Goal: Information Seeking & Learning: Learn about a topic

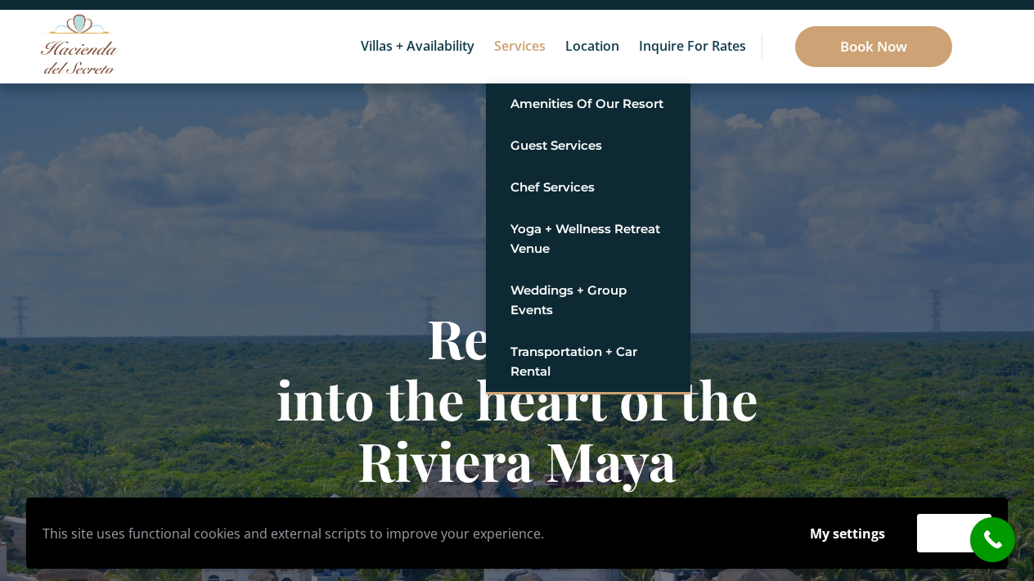
scroll to position [57, 0]
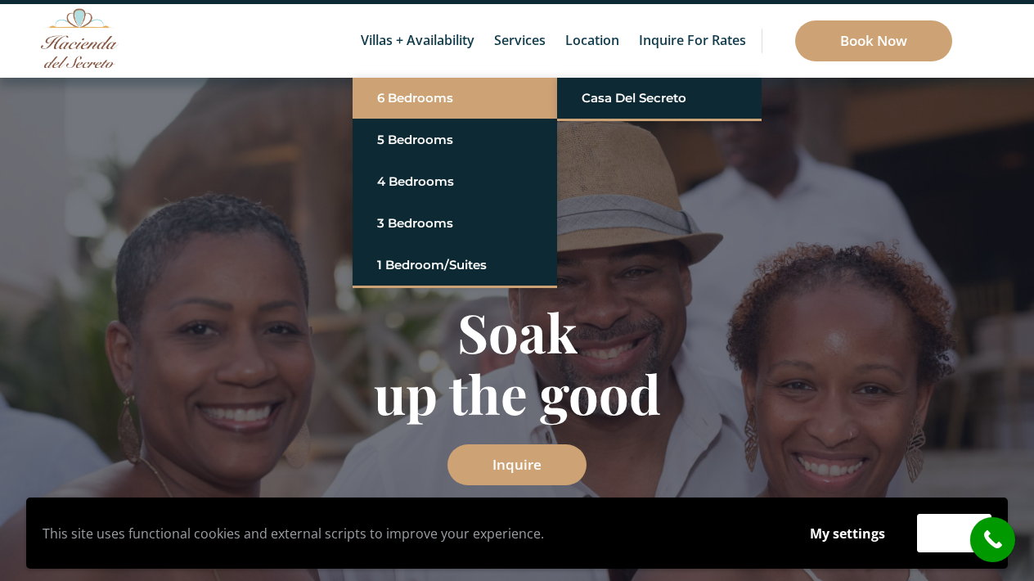
click at [434, 85] on link "6 Bedrooms" at bounding box center [454, 97] width 155 height 29
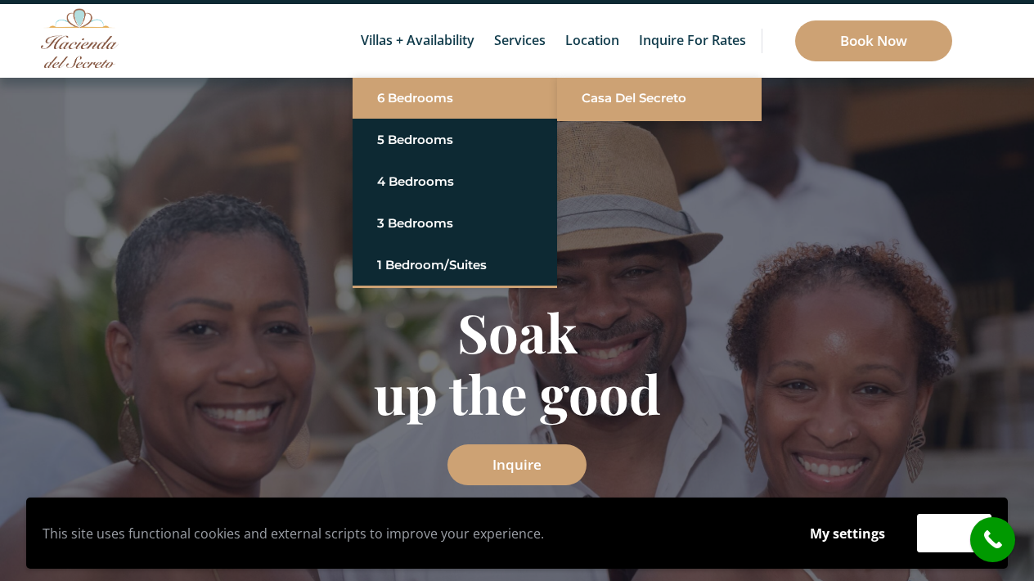
click at [583, 97] on link "Casa del Secreto" at bounding box center [659, 97] width 155 height 29
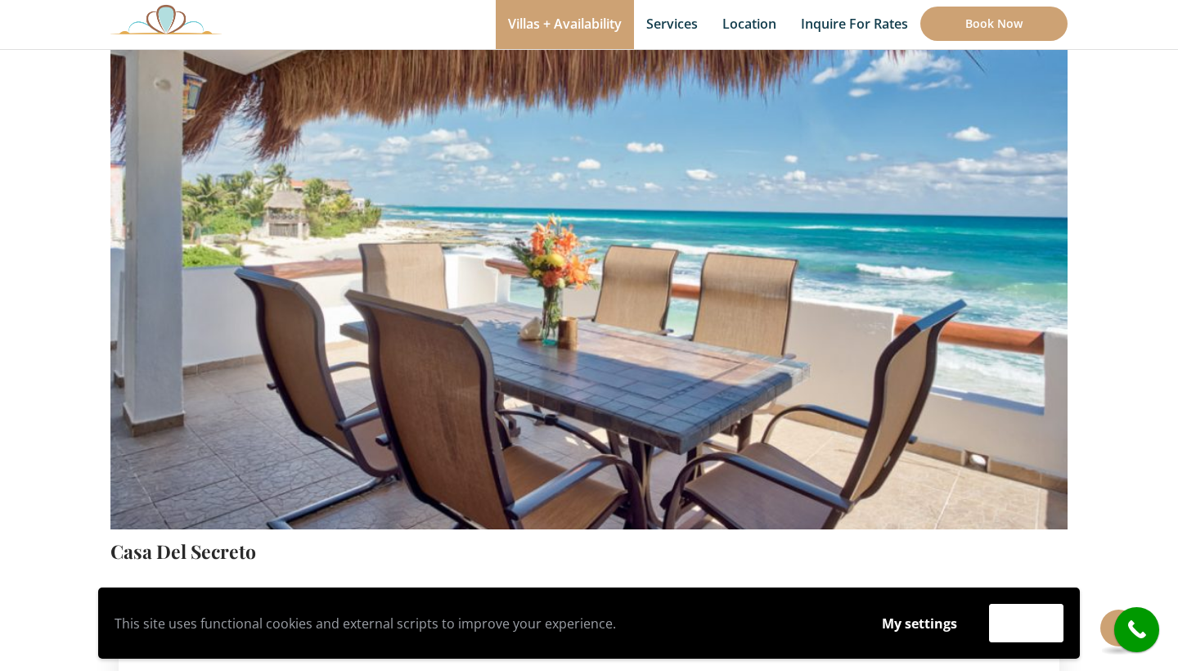
scroll to position [146, 0]
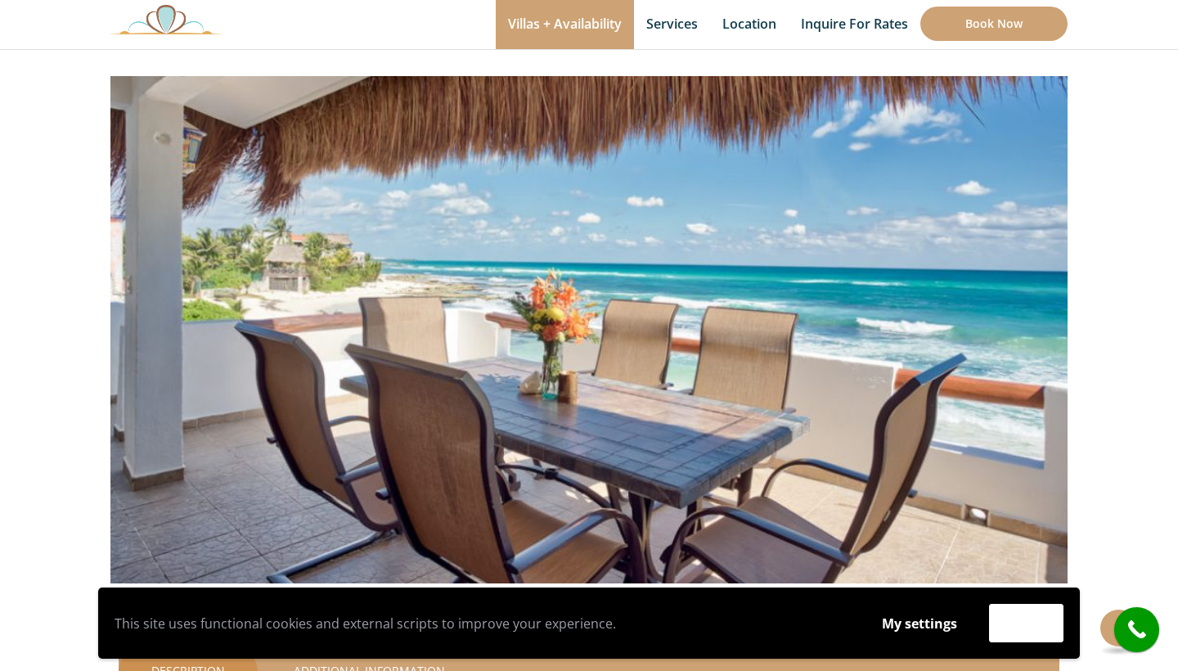
click at [904, 294] on img at bounding box center [588, 268] width 957 height 638
click at [1033, 285] on img at bounding box center [588, 268] width 957 height 638
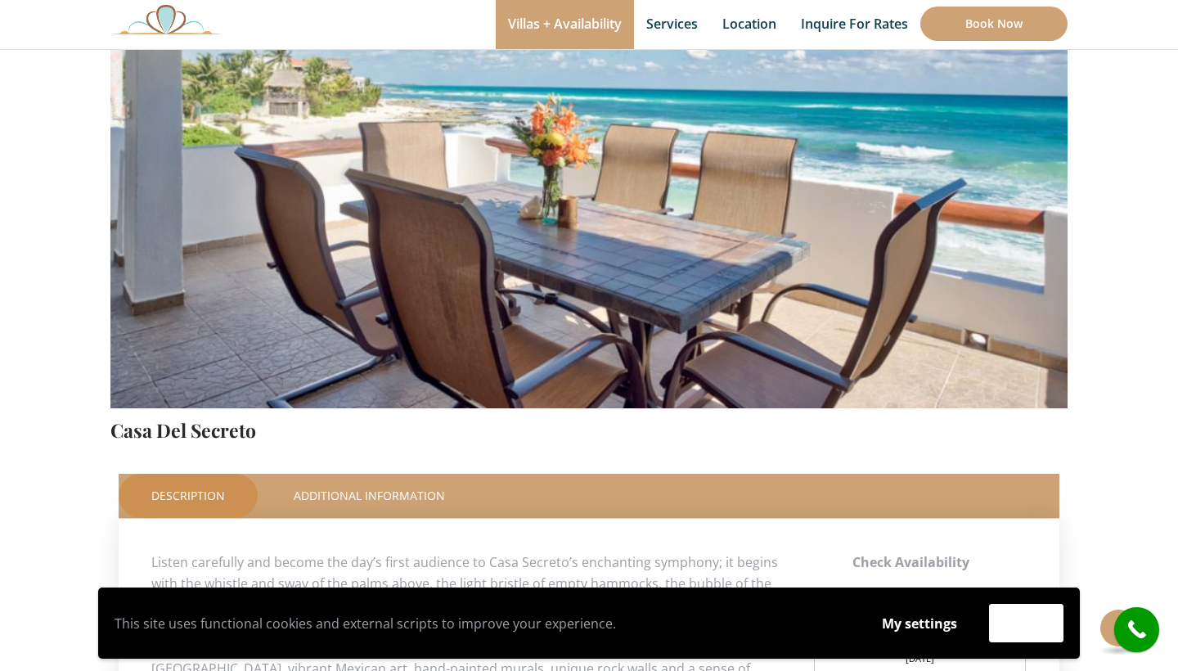
scroll to position [353, 0]
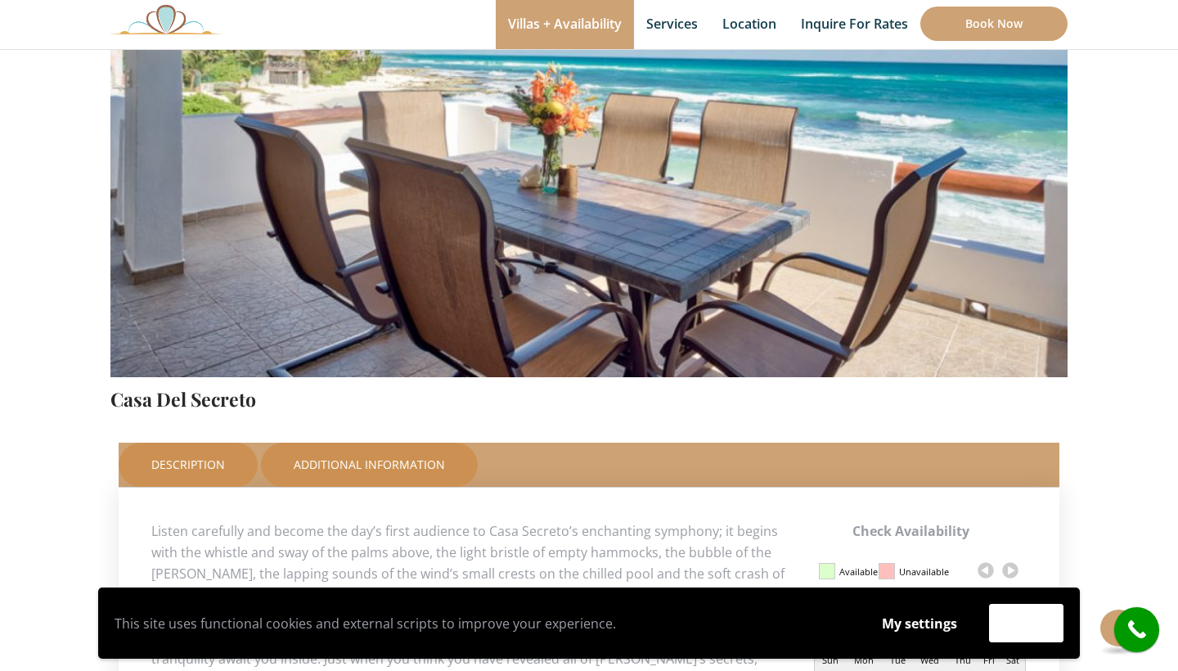
click at [418, 452] on link "Additional Information" at bounding box center [369, 465] width 217 height 44
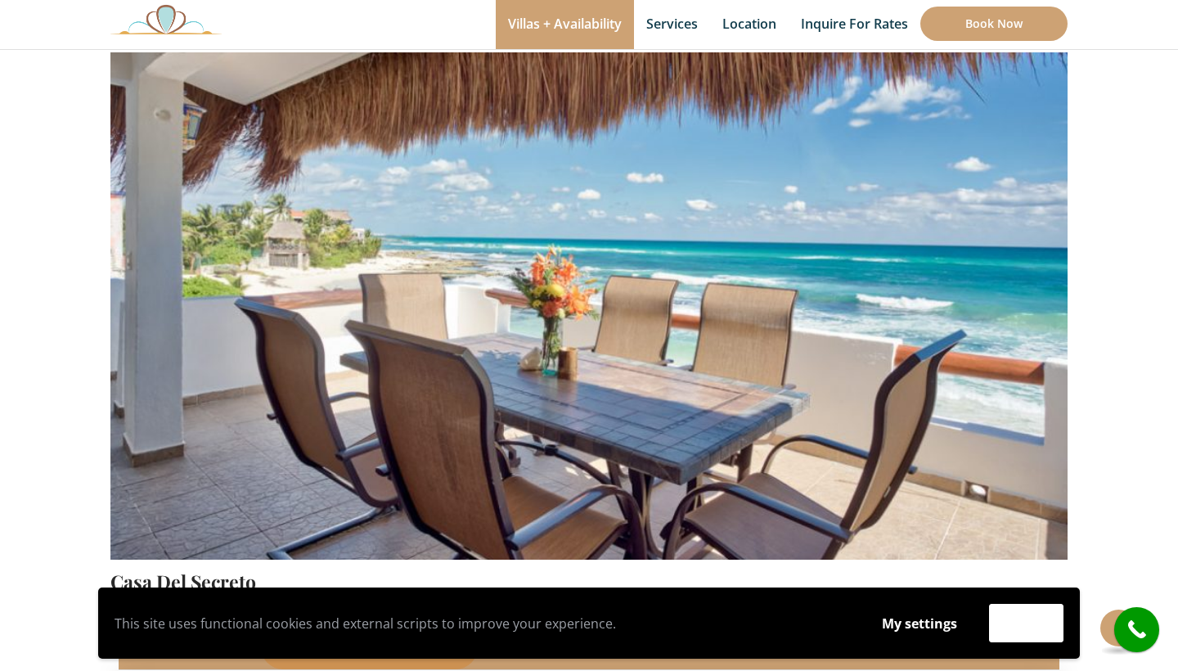
scroll to position [179, 0]
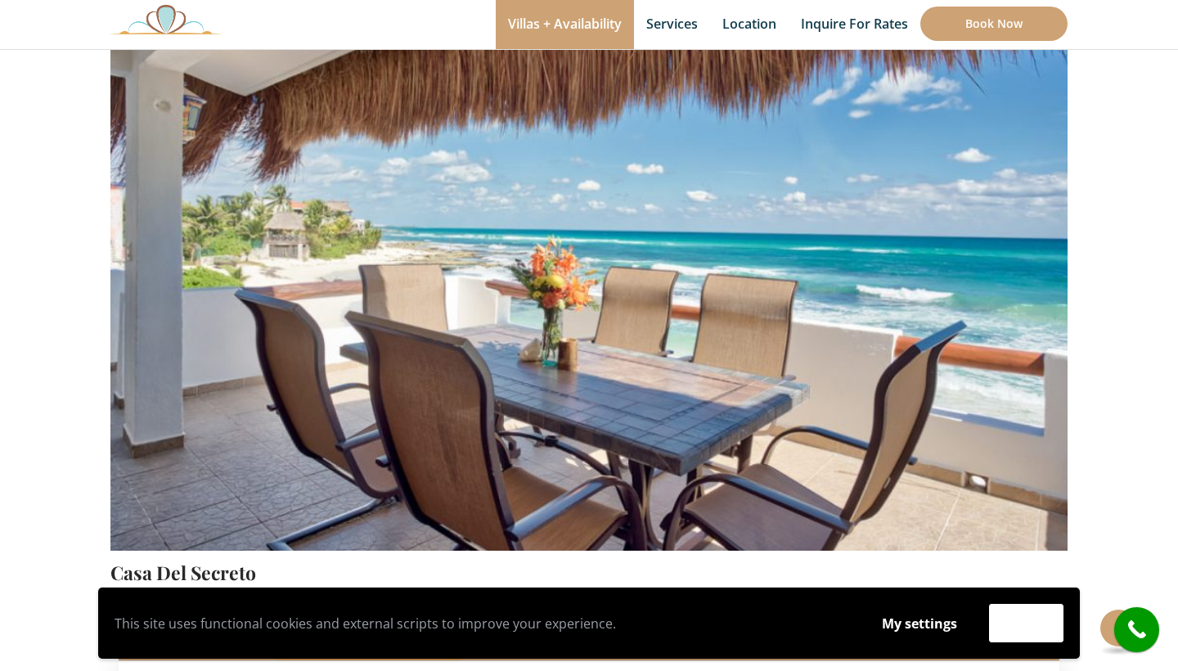
click at [957, 412] on img at bounding box center [588, 236] width 957 height 638
click at [1013, 580] on button "Accept" at bounding box center [1026, 623] width 74 height 38
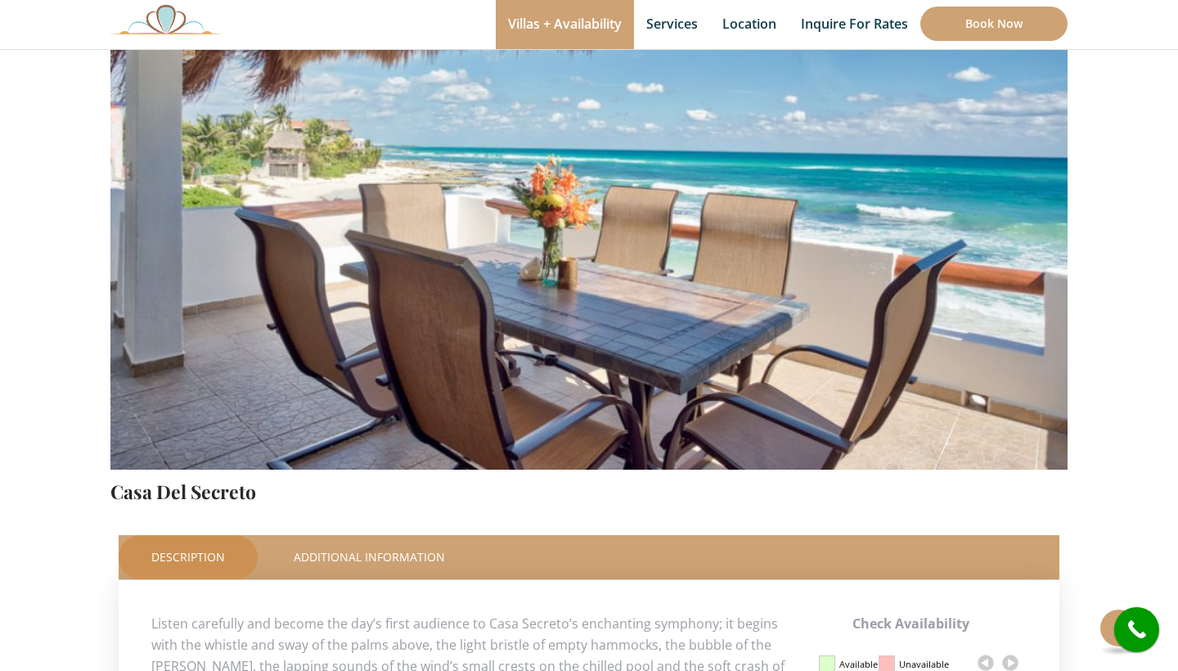
scroll to position [272, 0]
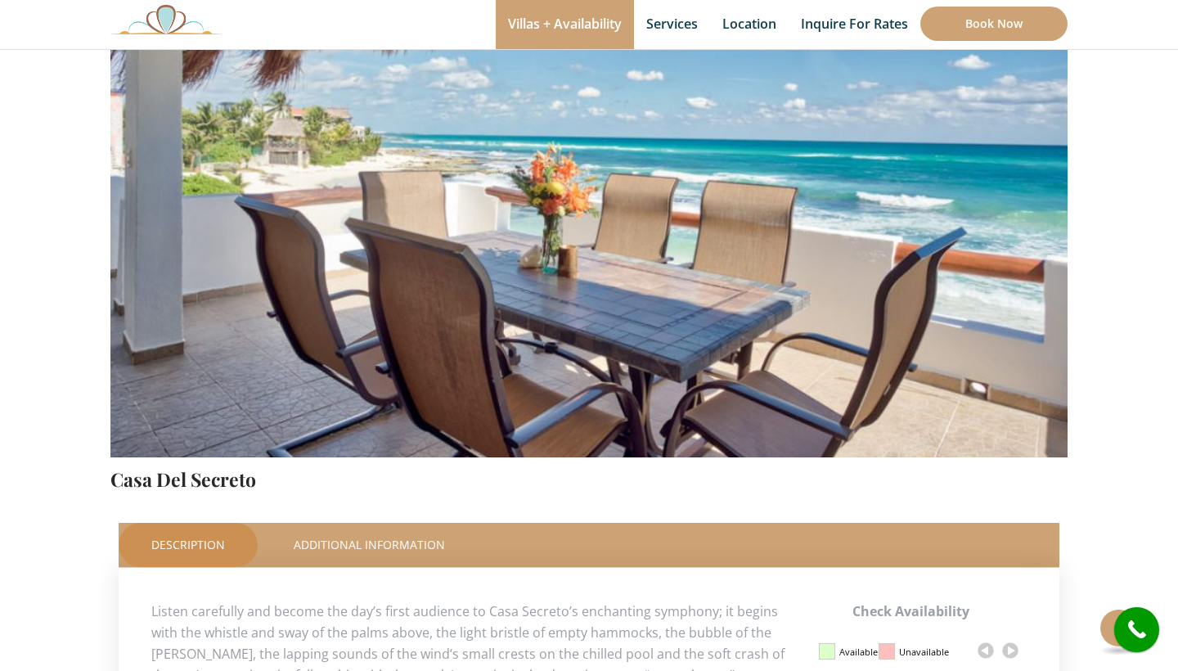
click at [849, 440] on img at bounding box center [588, 142] width 957 height 638
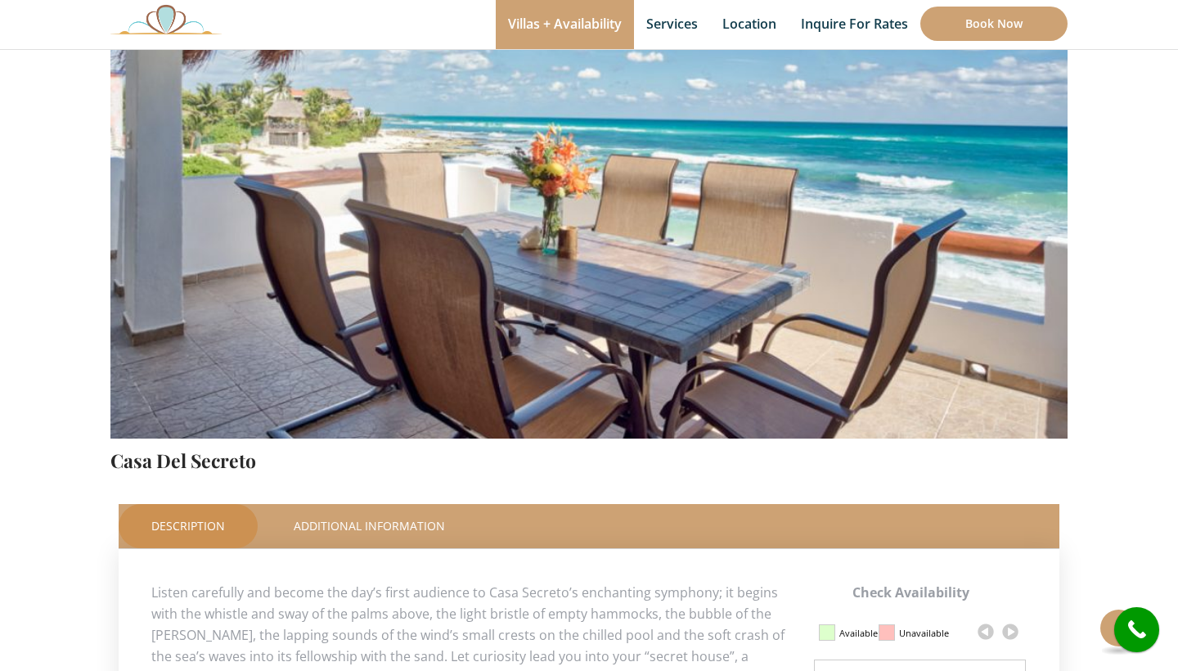
scroll to position [293, 0]
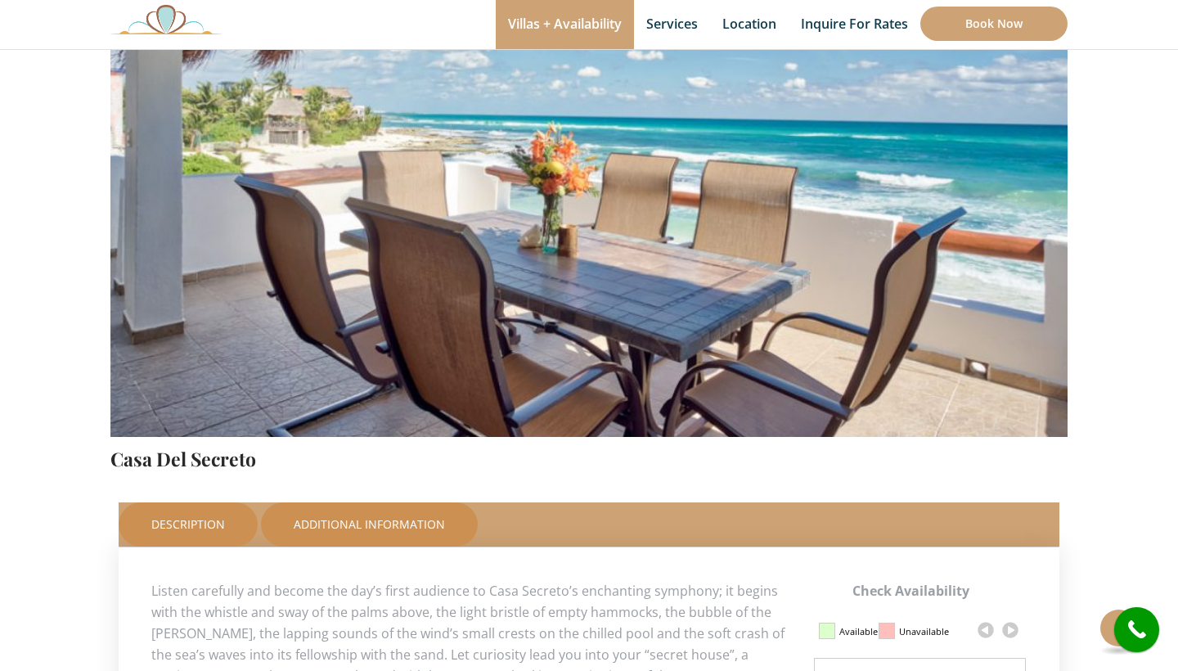
click at [444, 537] on link "Additional Information" at bounding box center [369, 524] width 217 height 44
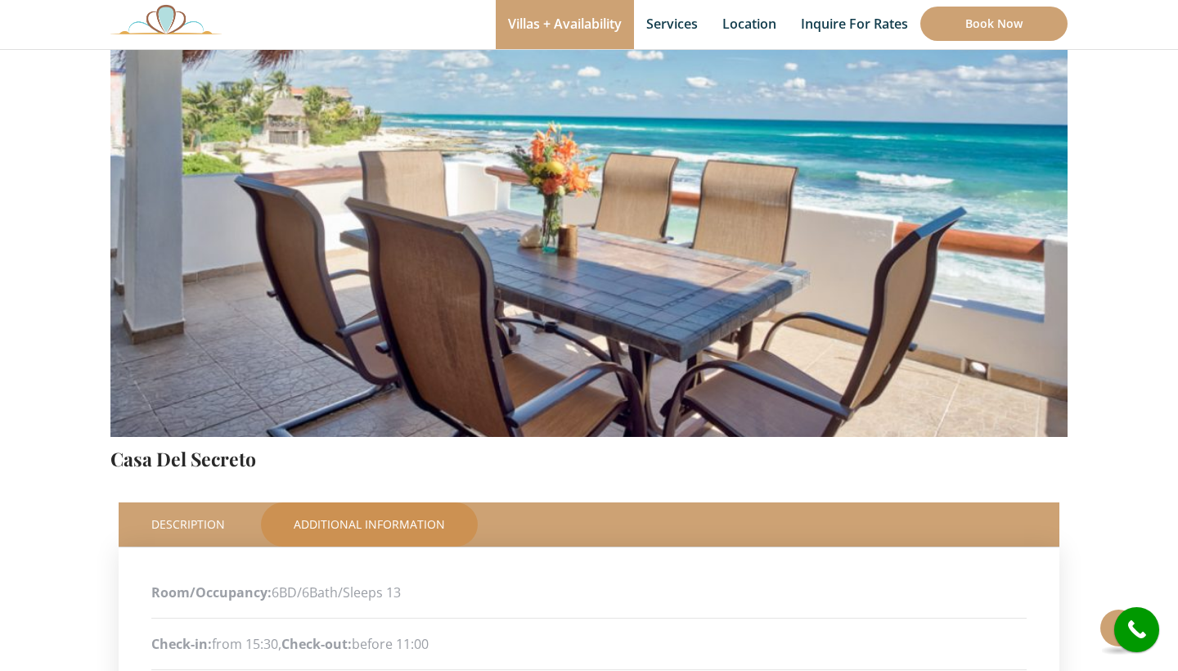
scroll to position [295, 0]
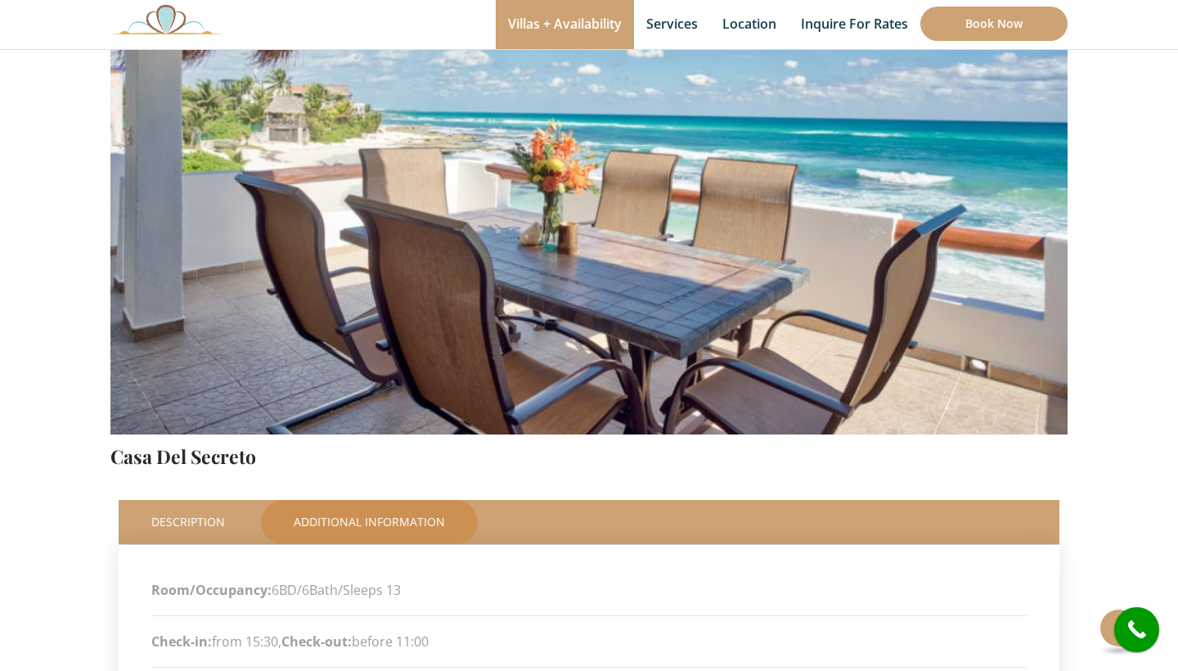
click at [573, 425] on img at bounding box center [588, 119] width 957 height 638
click at [573, 423] on img at bounding box center [588, 119] width 957 height 638
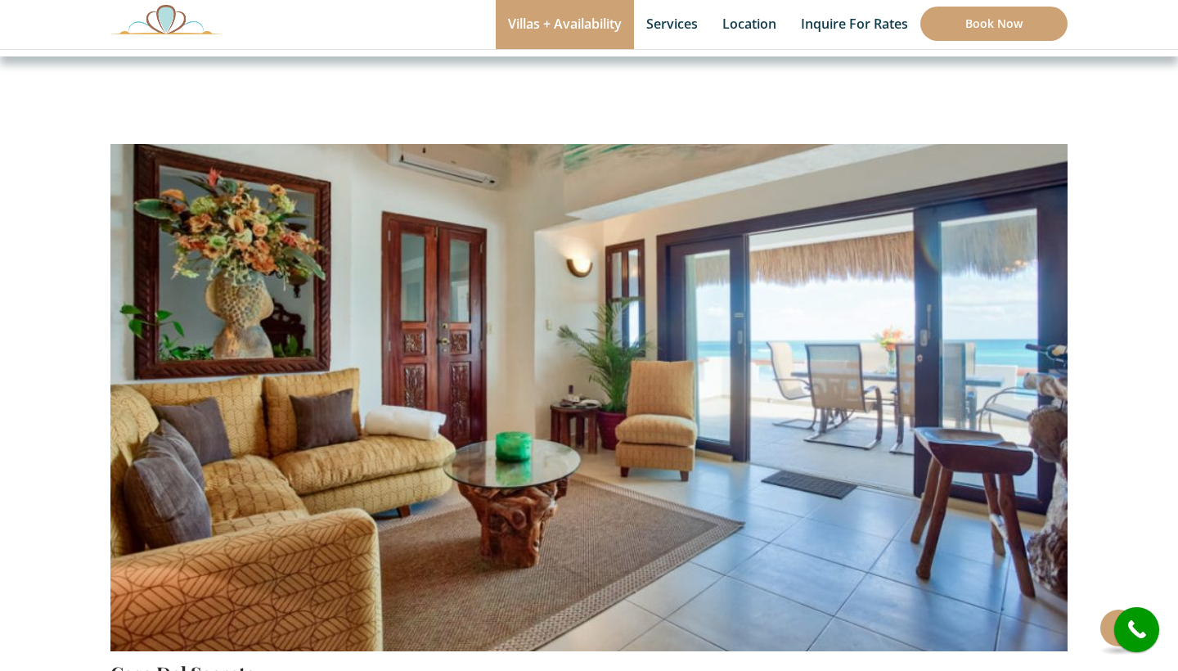
scroll to position [131, 0]
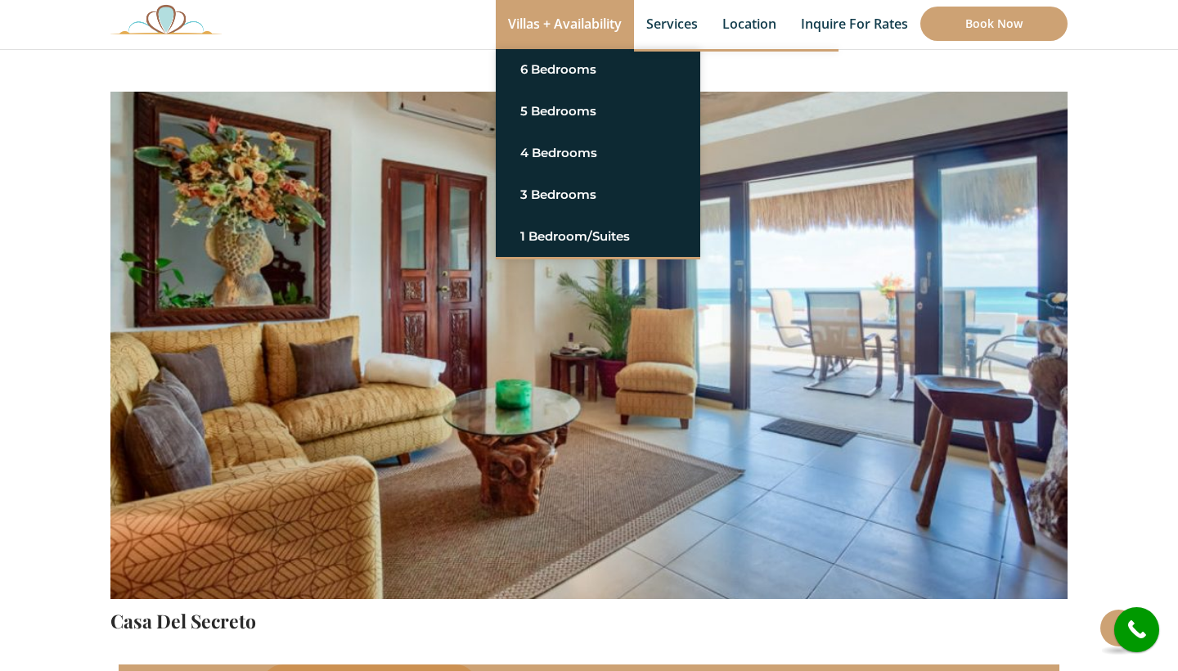
click at [618, 33] on link "Villas + Availability" at bounding box center [565, 24] width 138 height 49
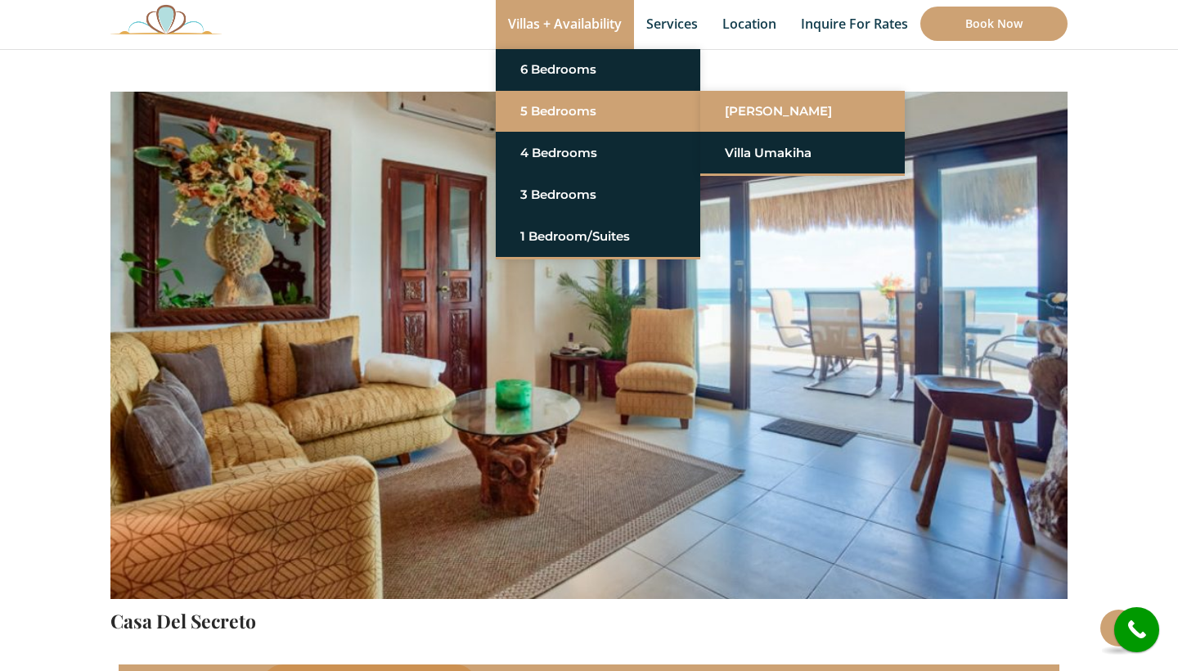
click at [725, 106] on link "Villa Sarita" at bounding box center [802, 111] width 155 height 29
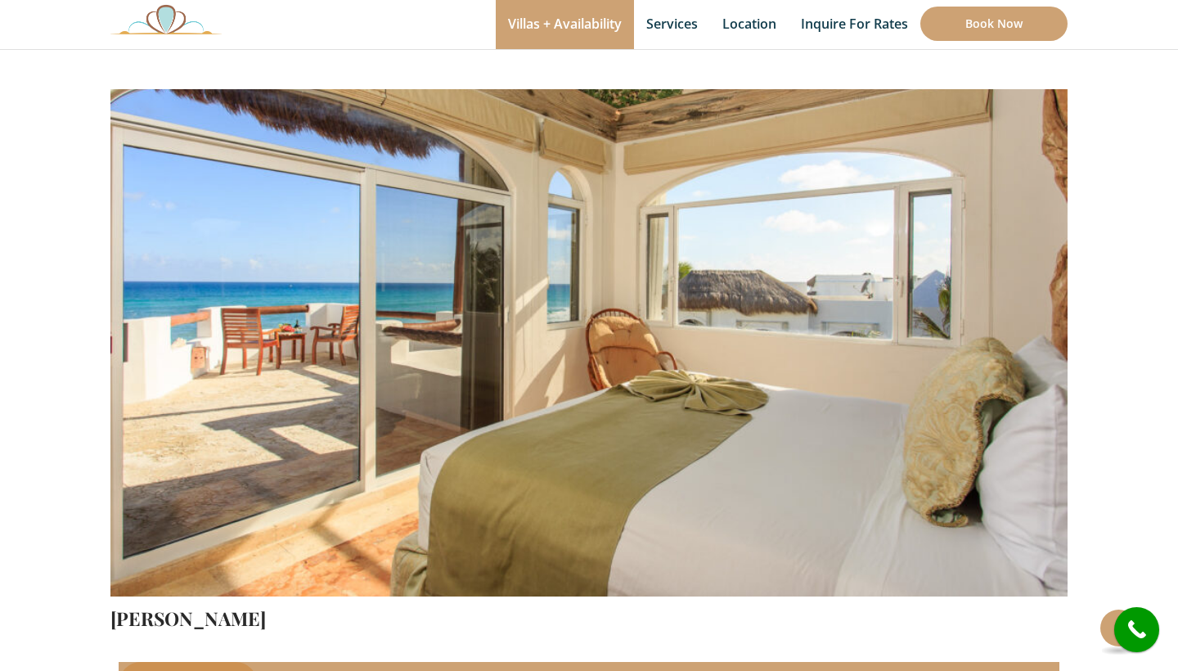
scroll to position [156, 0]
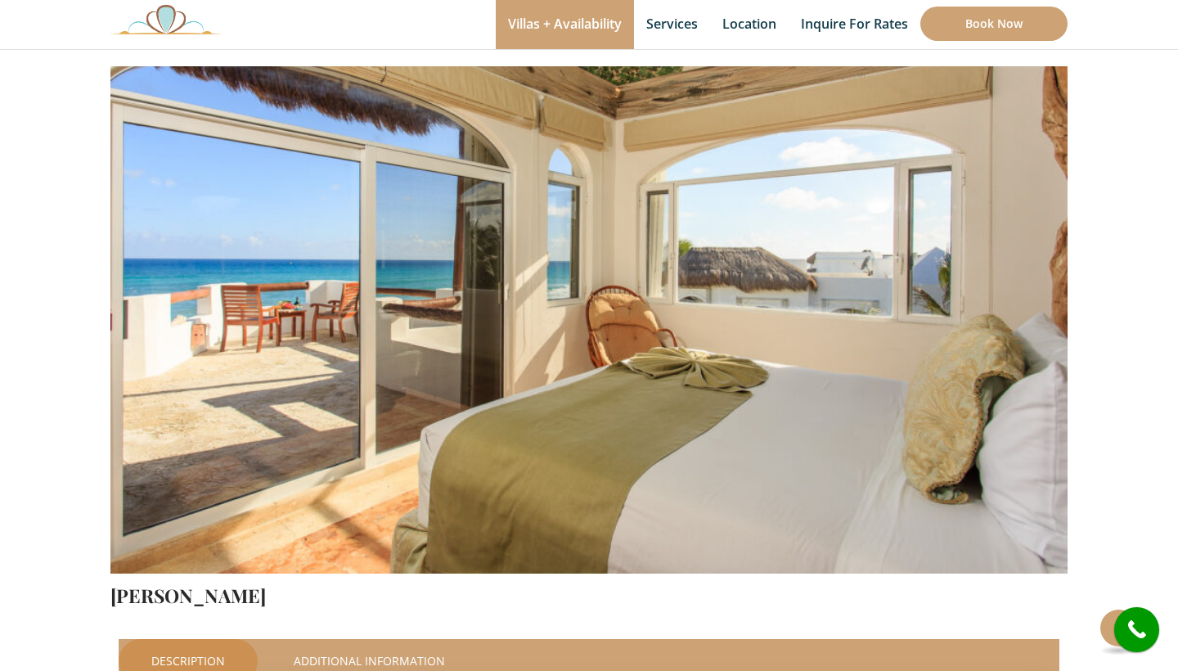
click at [937, 430] on img at bounding box center [588, 258] width 957 height 638
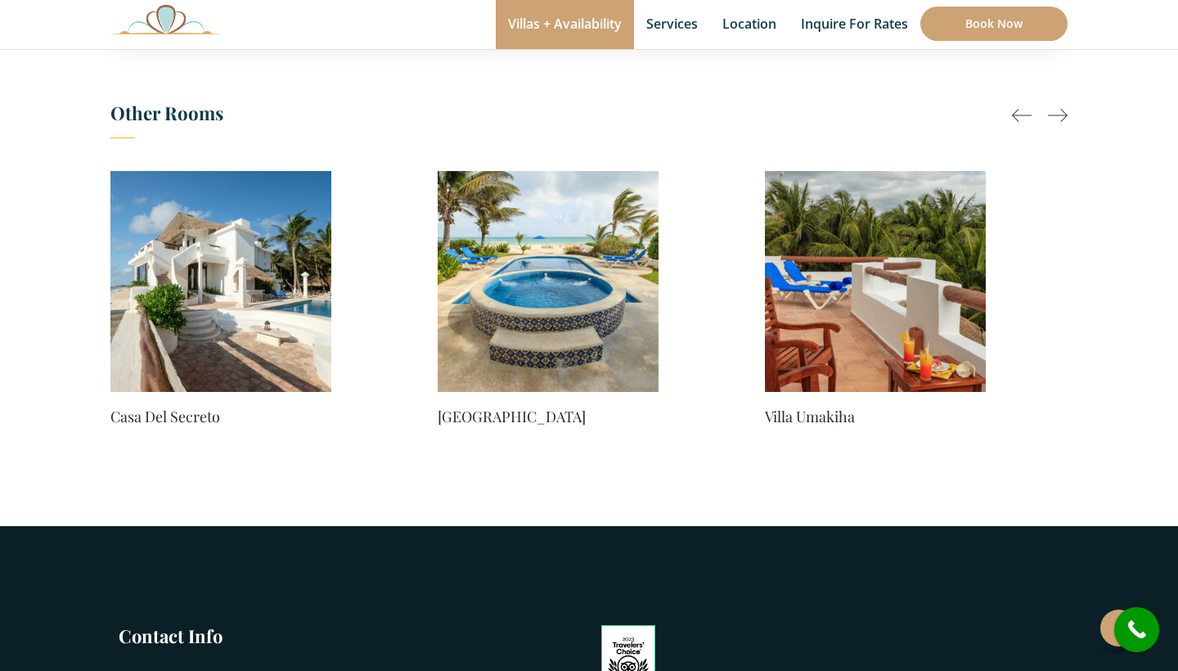
scroll to position [1459, 0]
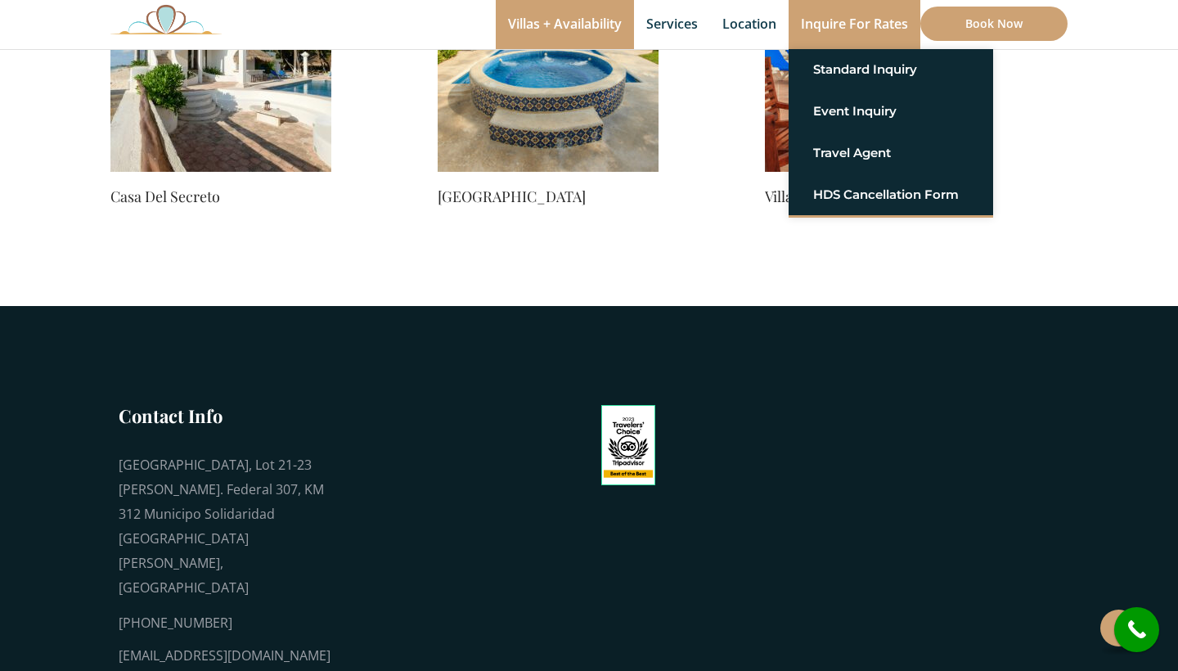
click at [847, 35] on link "Inquire for Rates" at bounding box center [855, 24] width 132 height 49
click at [857, 97] on link "Event Inquiry" at bounding box center [890, 111] width 155 height 29
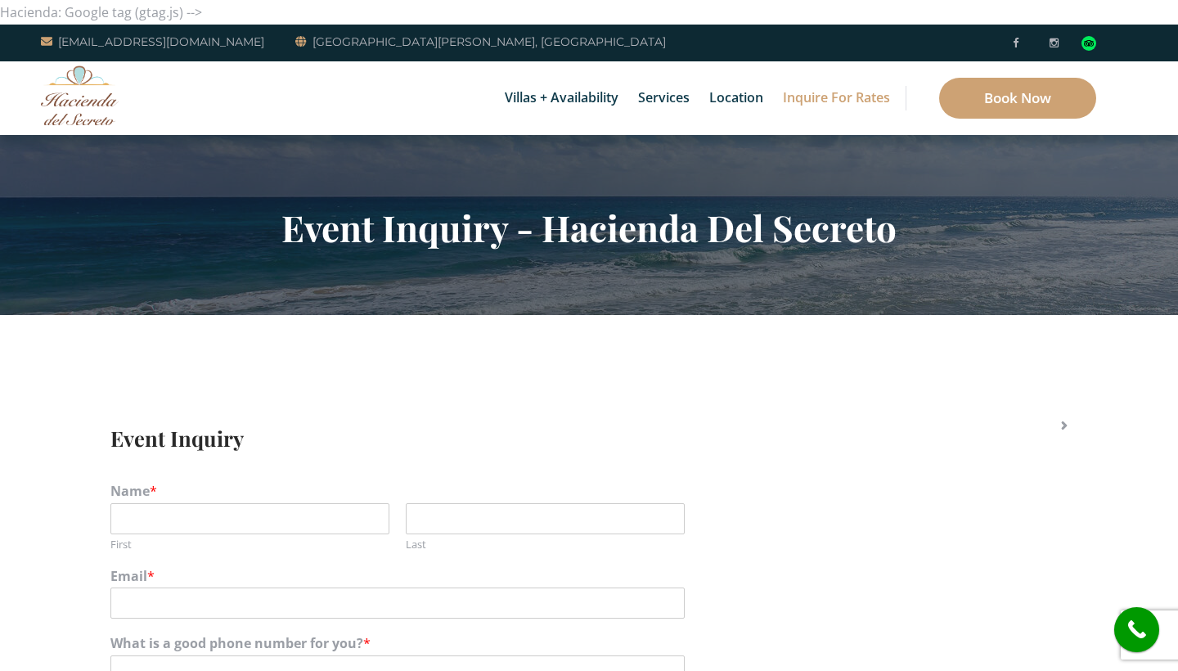
click at [616, 222] on h2 "Event Inquiry - Hacienda Del Secreto" at bounding box center [588, 227] width 957 height 43
click at [1094, 39] on img at bounding box center [1088, 43] width 15 height 15
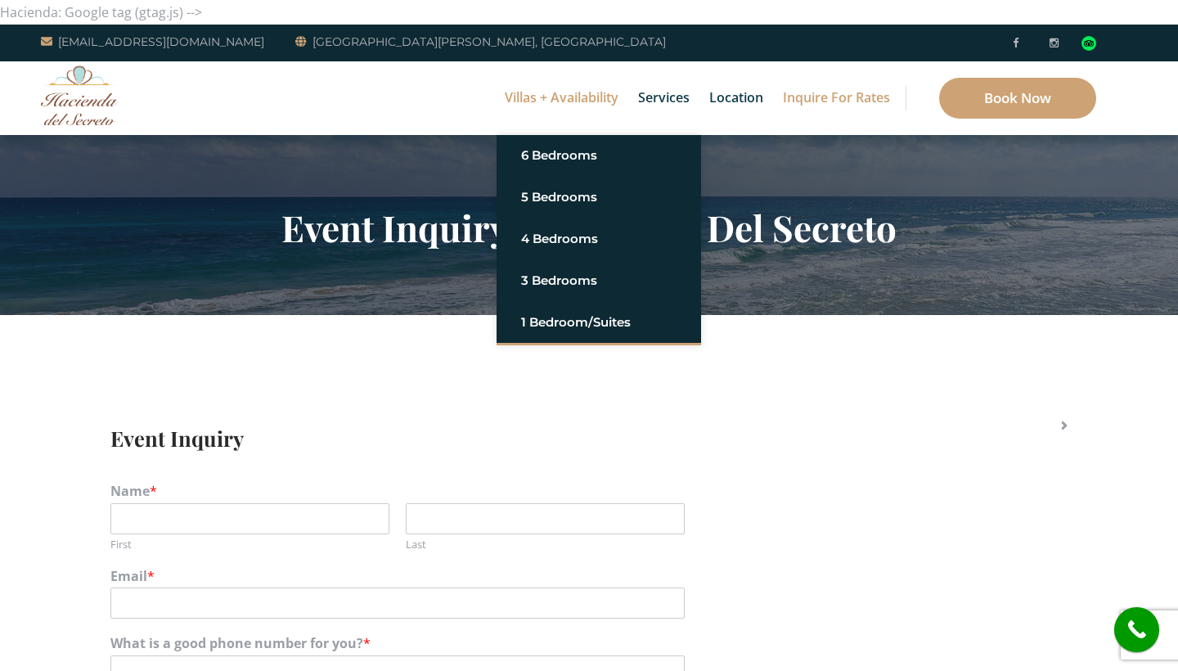
click at [549, 100] on link "Villas + Availability" at bounding box center [562, 98] width 130 height 74
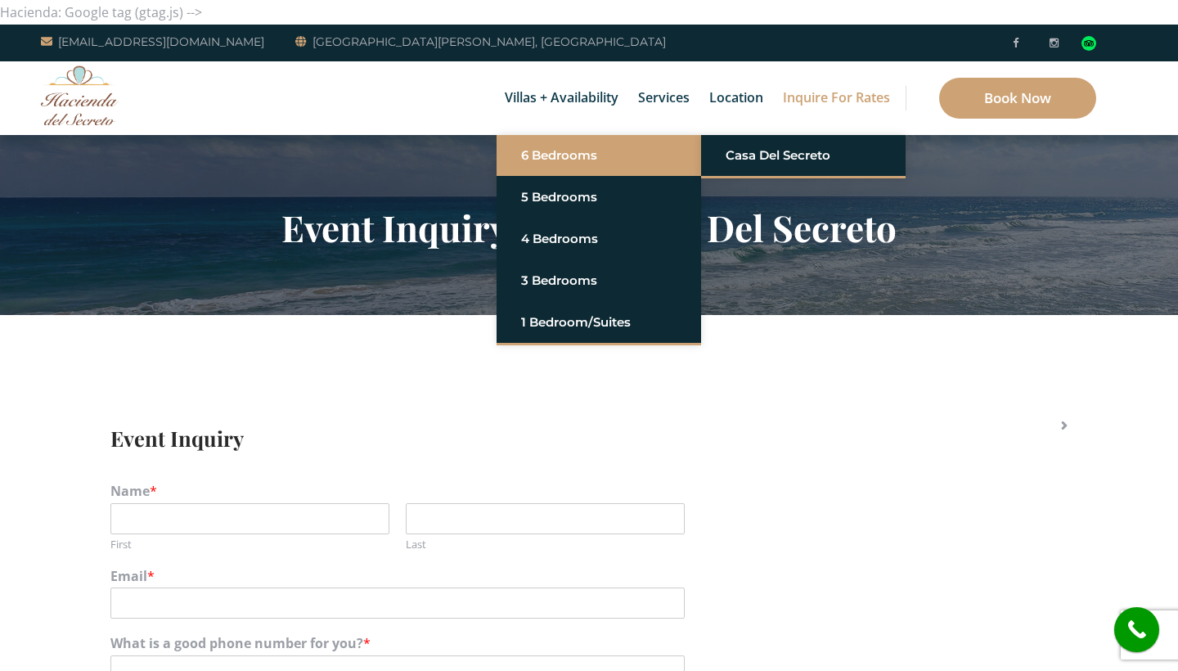
click at [570, 148] on link "6 Bedrooms" at bounding box center [598, 155] width 155 height 29
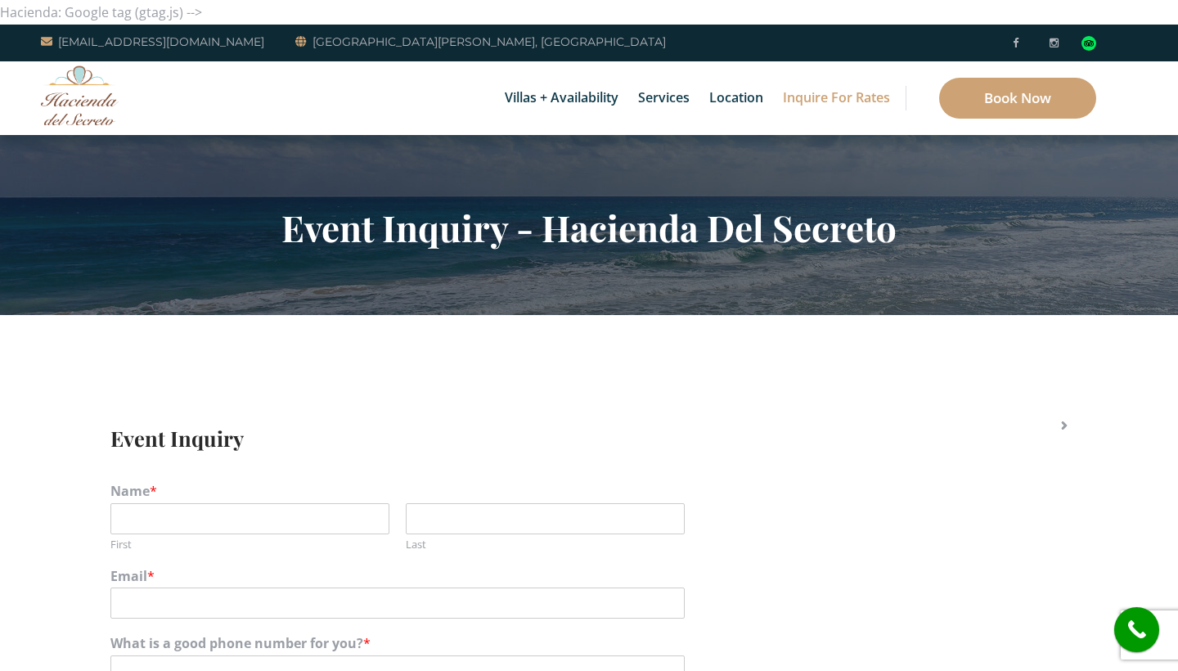
click at [87, 77] on img at bounding box center [80, 95] width 78 height 60
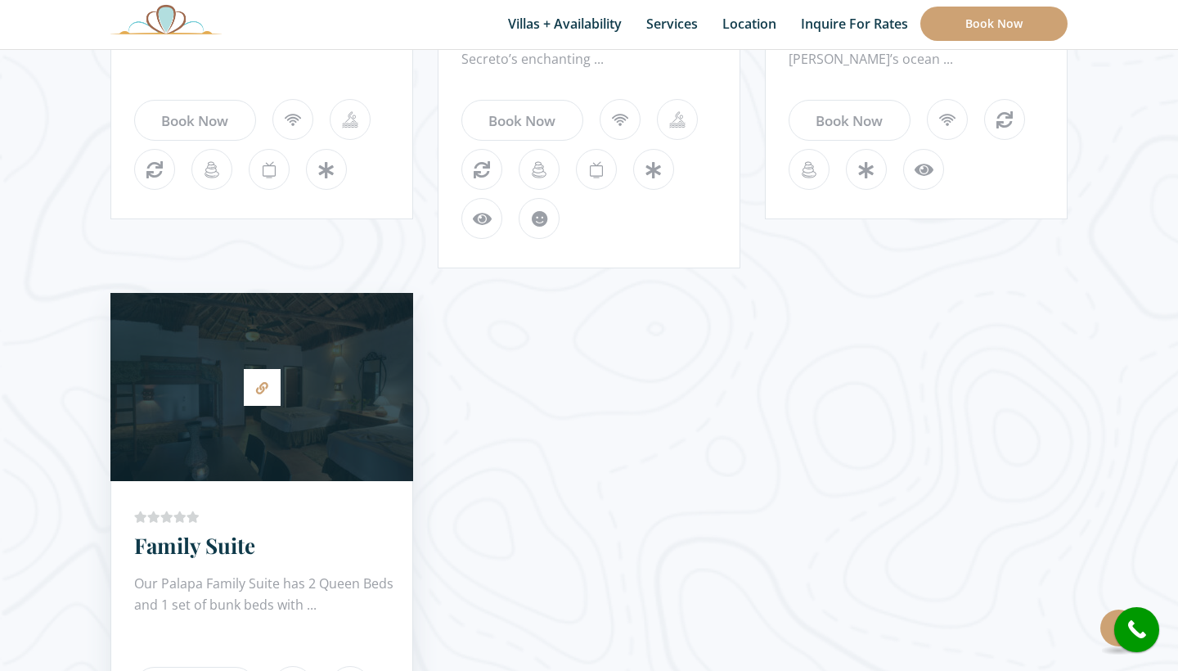
scroll to position [1858, 0]
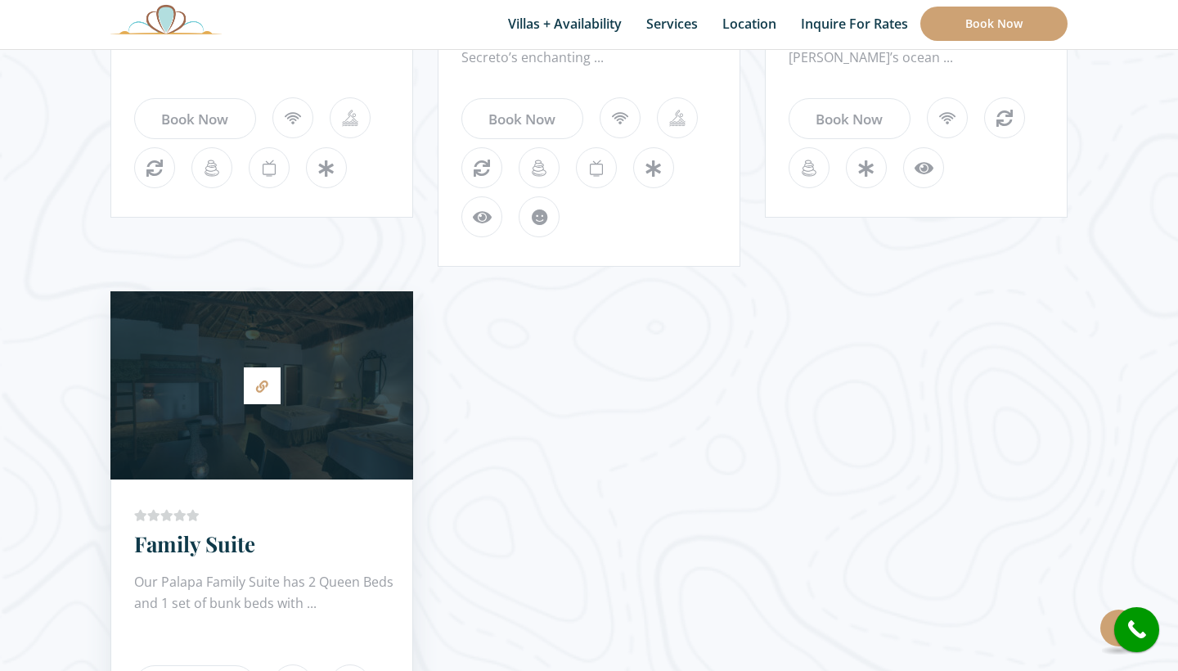
click at [330, 512] on ul at bounding box center [273, 514] width 278 height 25
click at [245, 550] on link "Family Suite" at bounding box center [194, 543] width 121 height 29
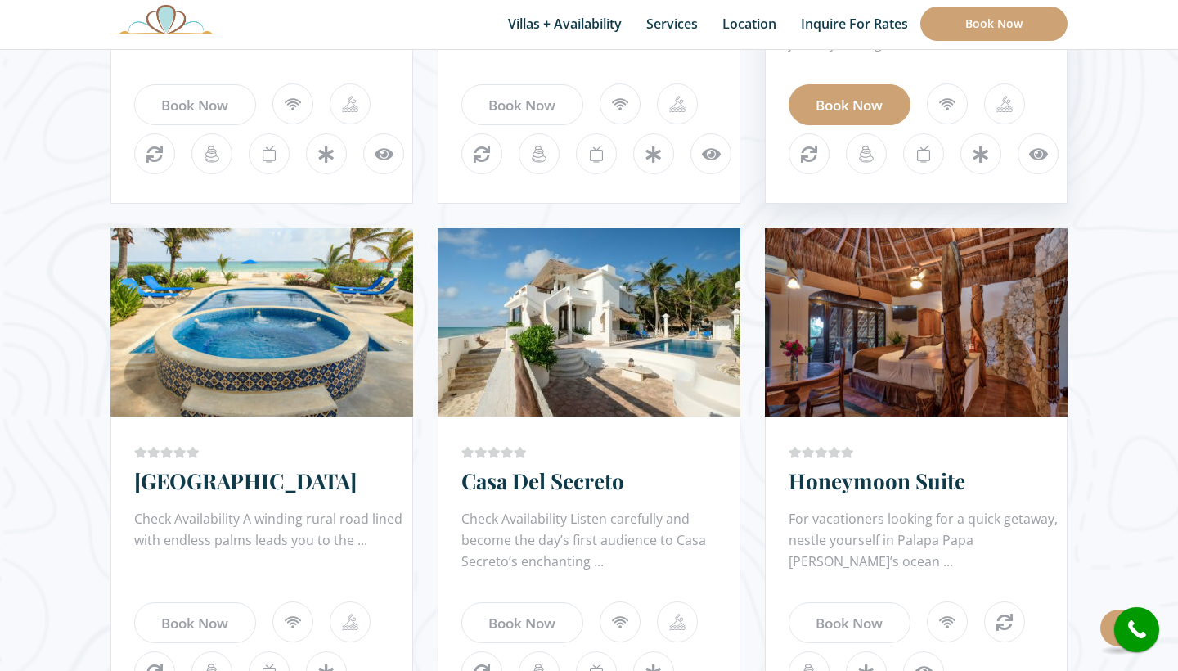
scroll to position [1391, 0]
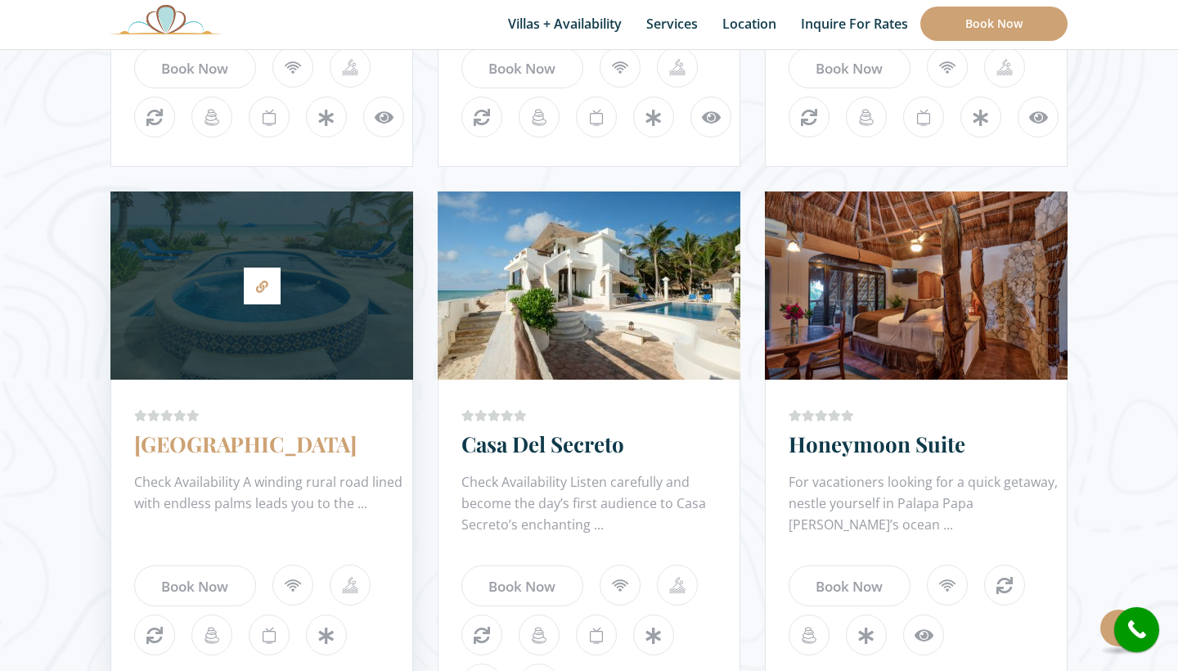
click at [232, 449] on link "[GEOGRAPHIC_DATA]" at bounding box center [245, 443] width 222 height 29
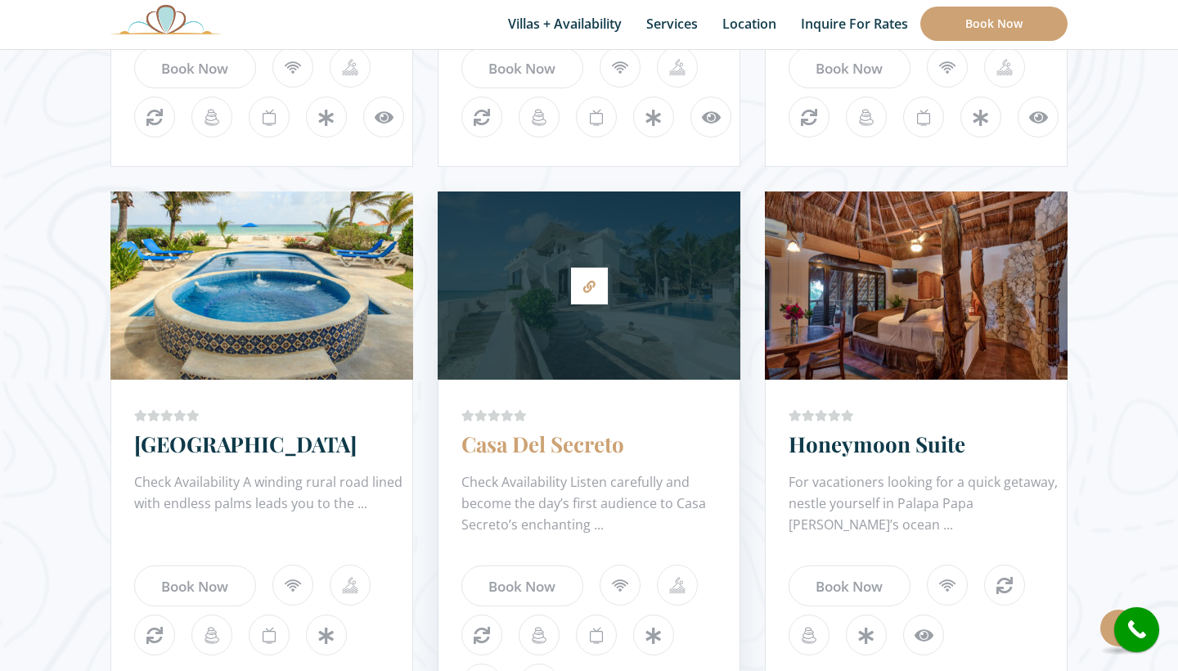
click at [533, 442] on link "Casa Del Secreto" at bounding box center [542, 443] width 163 height 29
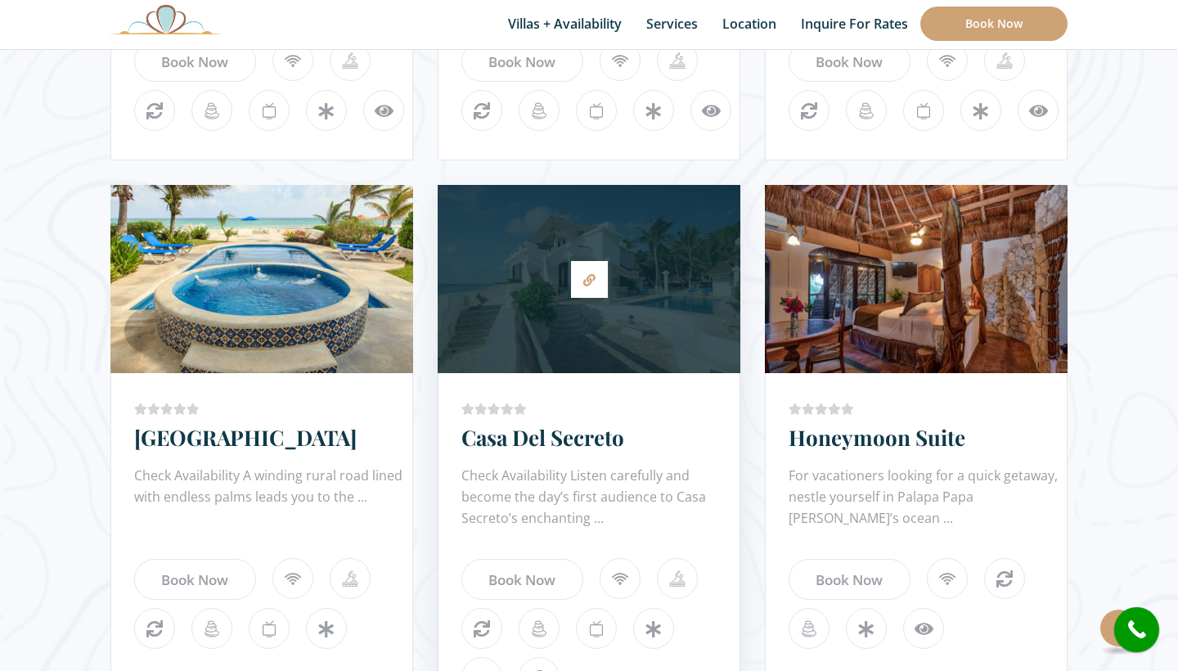
scroll to position [1399, 0]
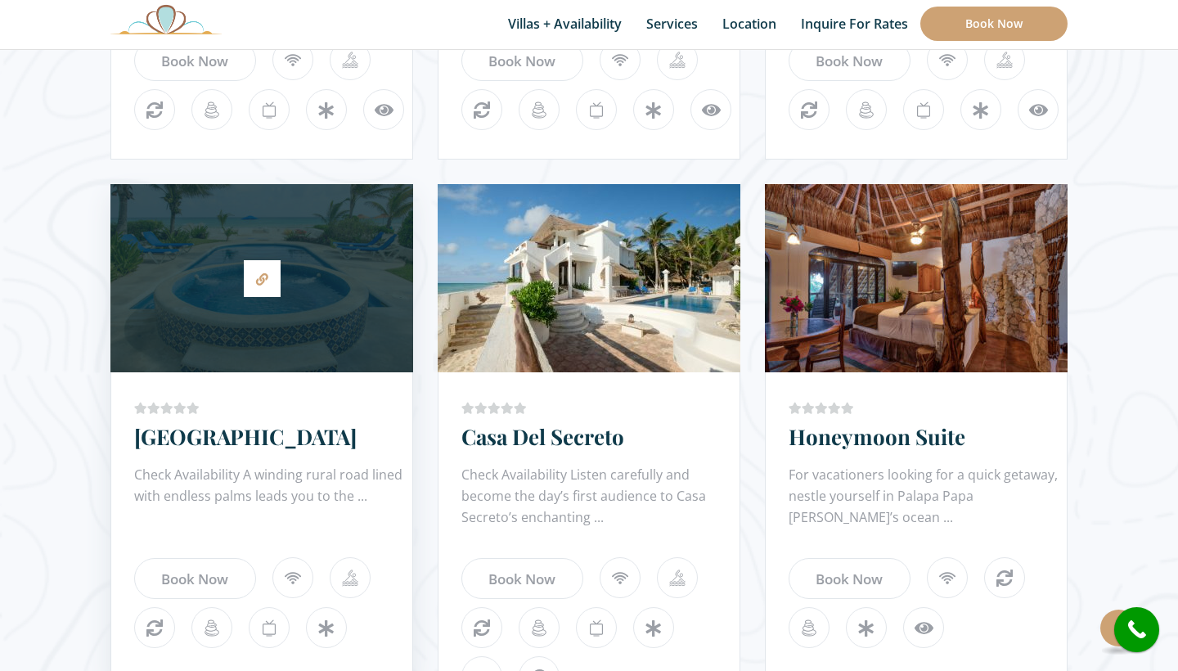
click at [269, 325] on div at bounding box center [261, 278] width 303 height 172
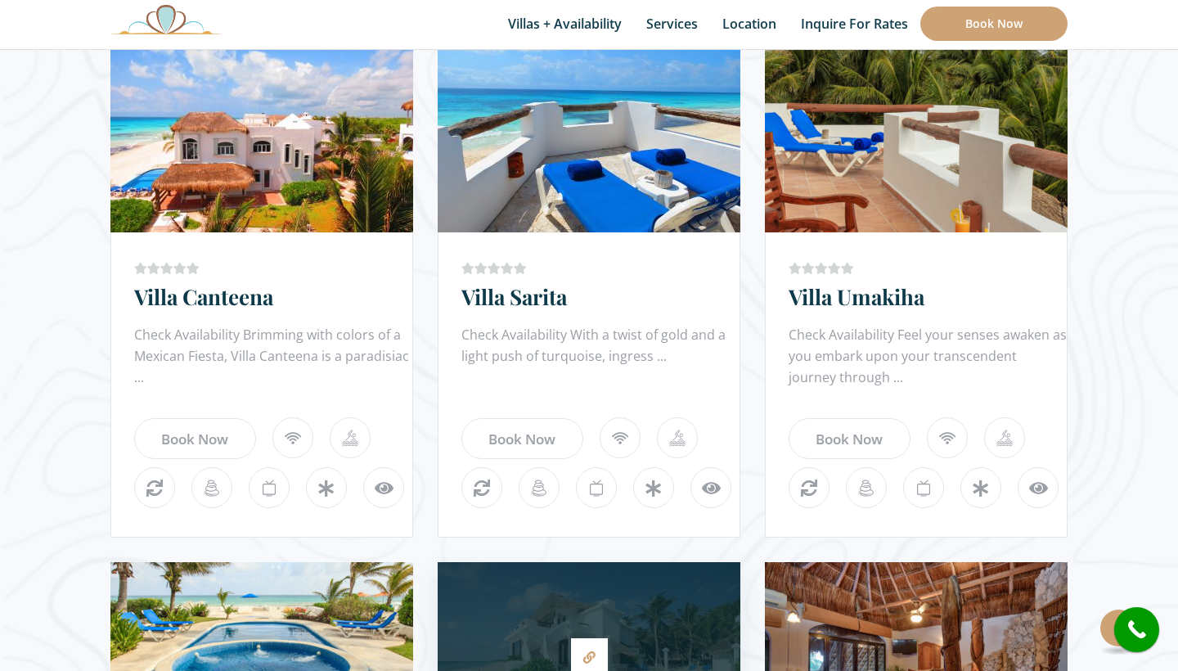
scroll to position [1016, 0]
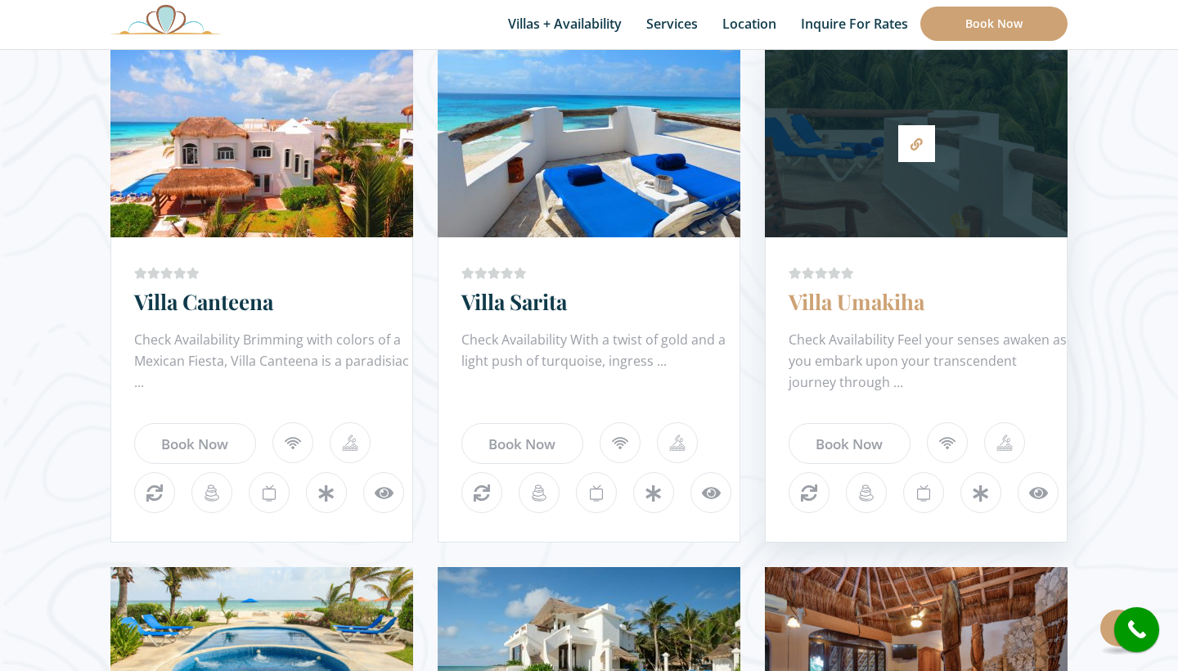
click at [847, 304] on link "Villa Umakiha" at bounding box center [857, 301] width 136 height 29
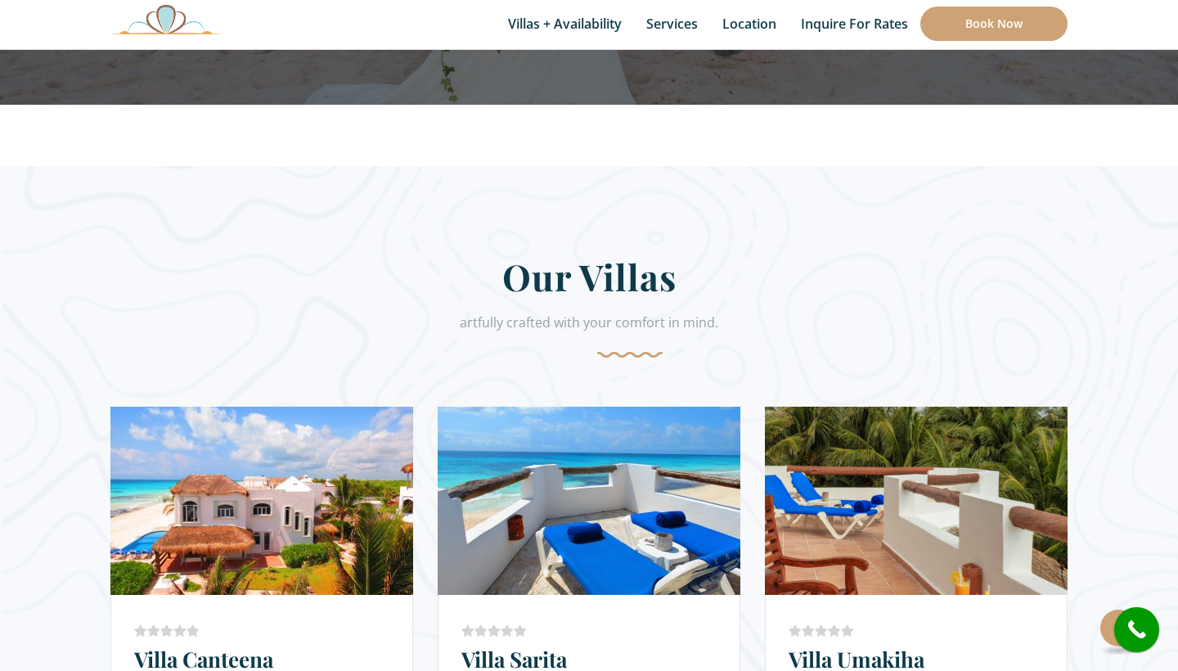
scroll to position [897, 0]
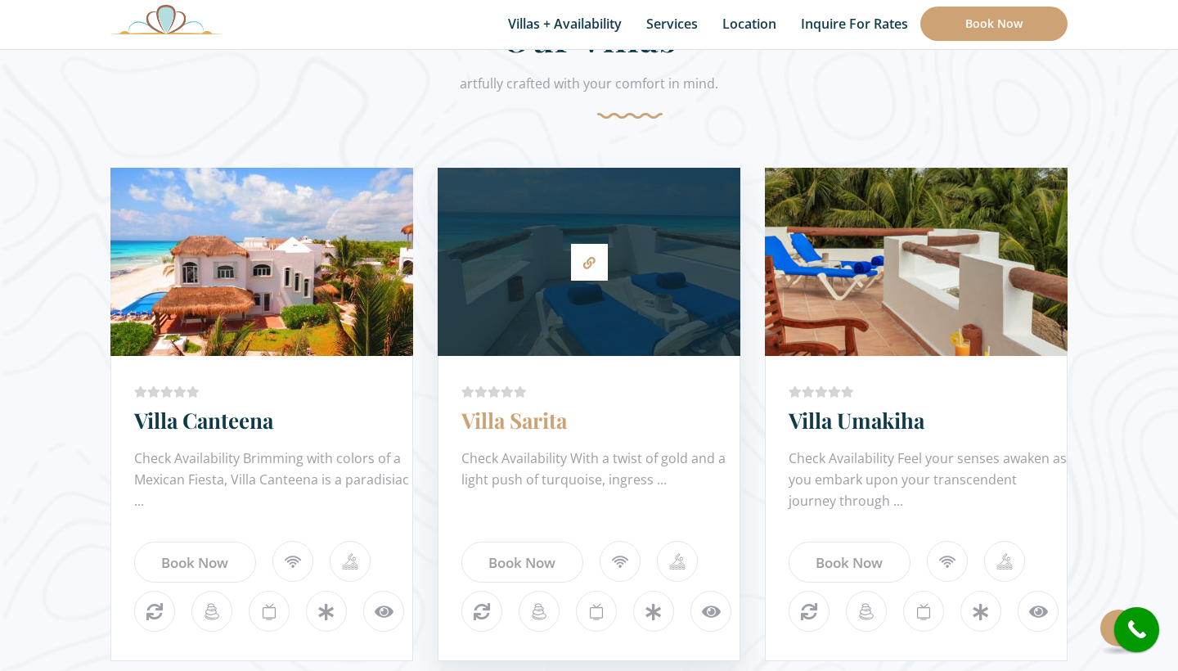
click at [520, 429] on link "Villa Sarita" at bounding box center [514, 420] width 106 height 29
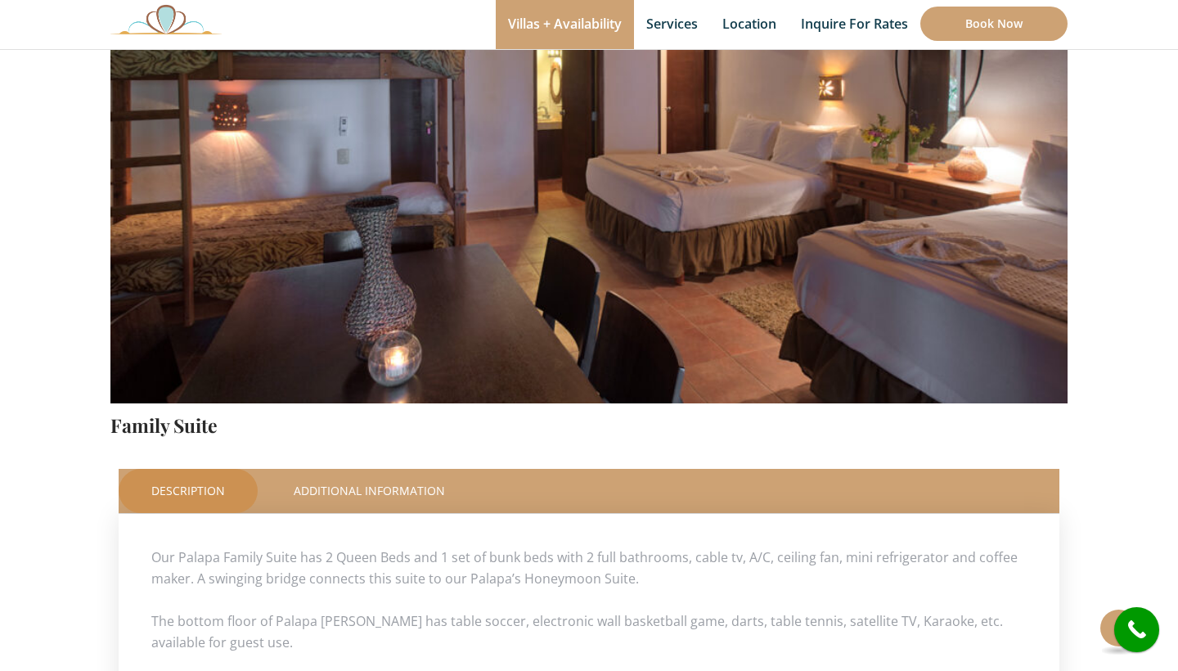
scroll to position [386, 0]
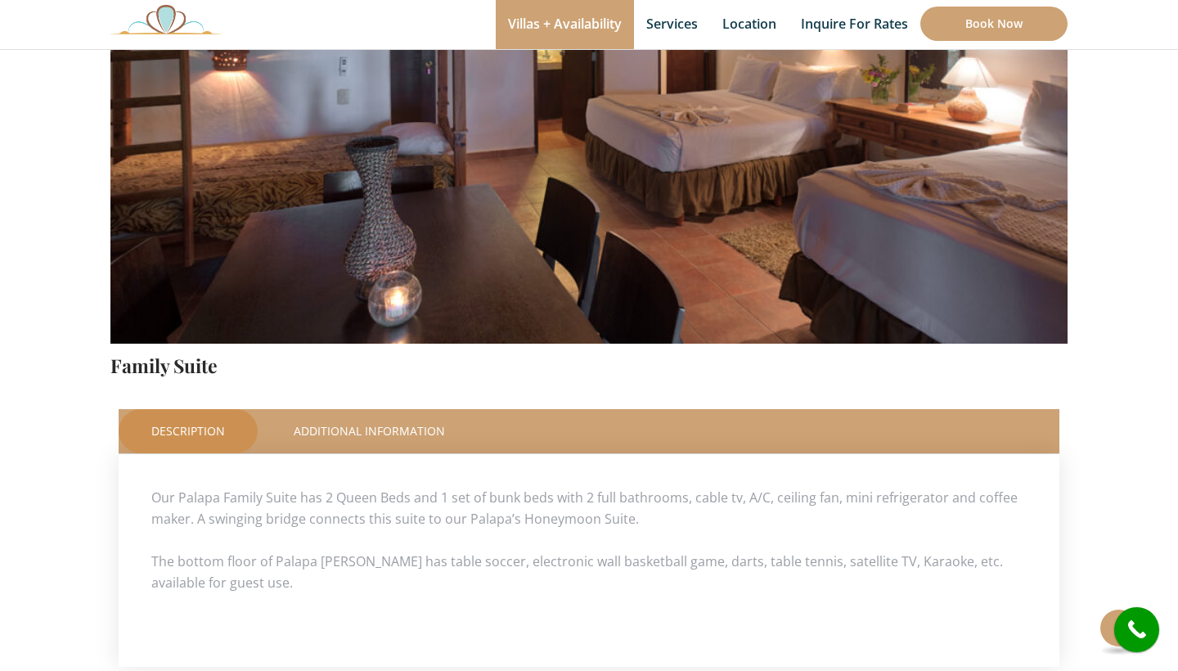
click at [367, 404] on div "Description Additional Information Pricing Plans Our Palapa Family Suite has 2 …" at bounding box center [588, 538] width 957 height 274
click at [368, 430] on link "Additional Information" at bounding box center [369, 431] width 217 height 44
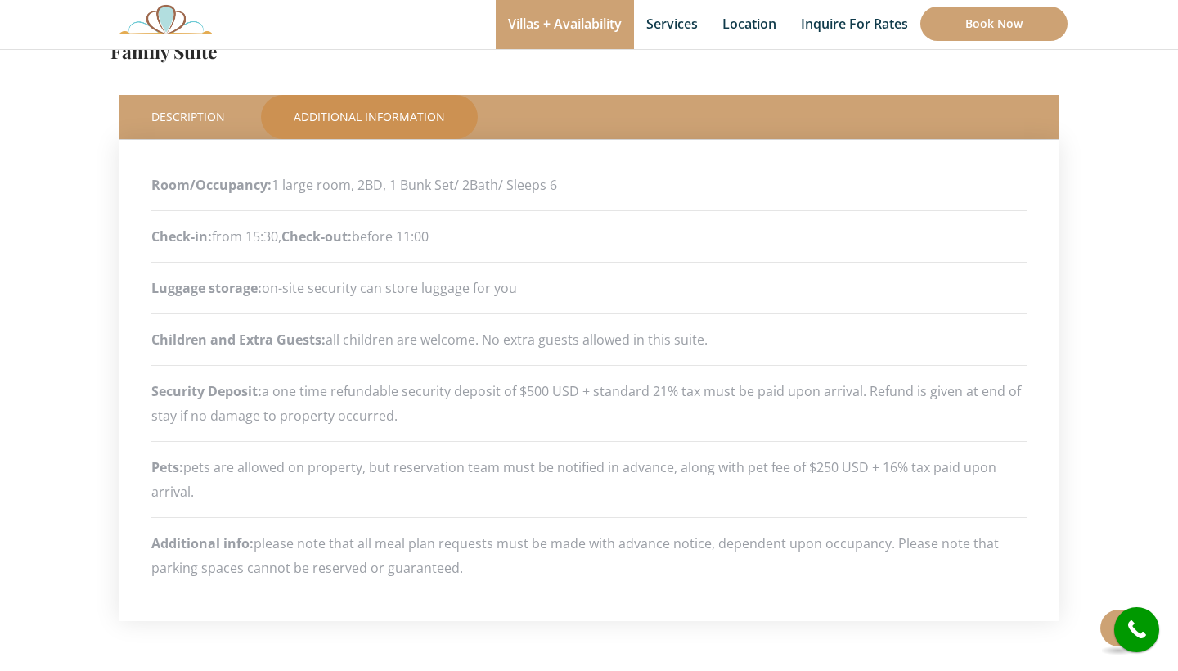
scroll to position [701, 0]
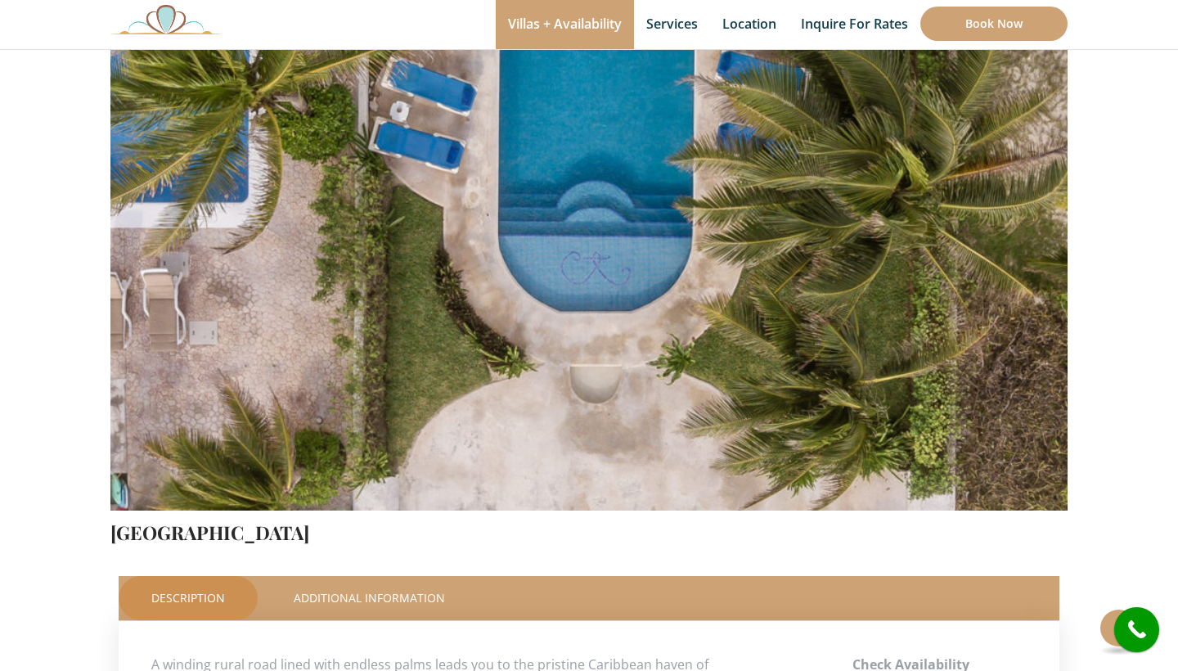
scroll to position [514, 0]
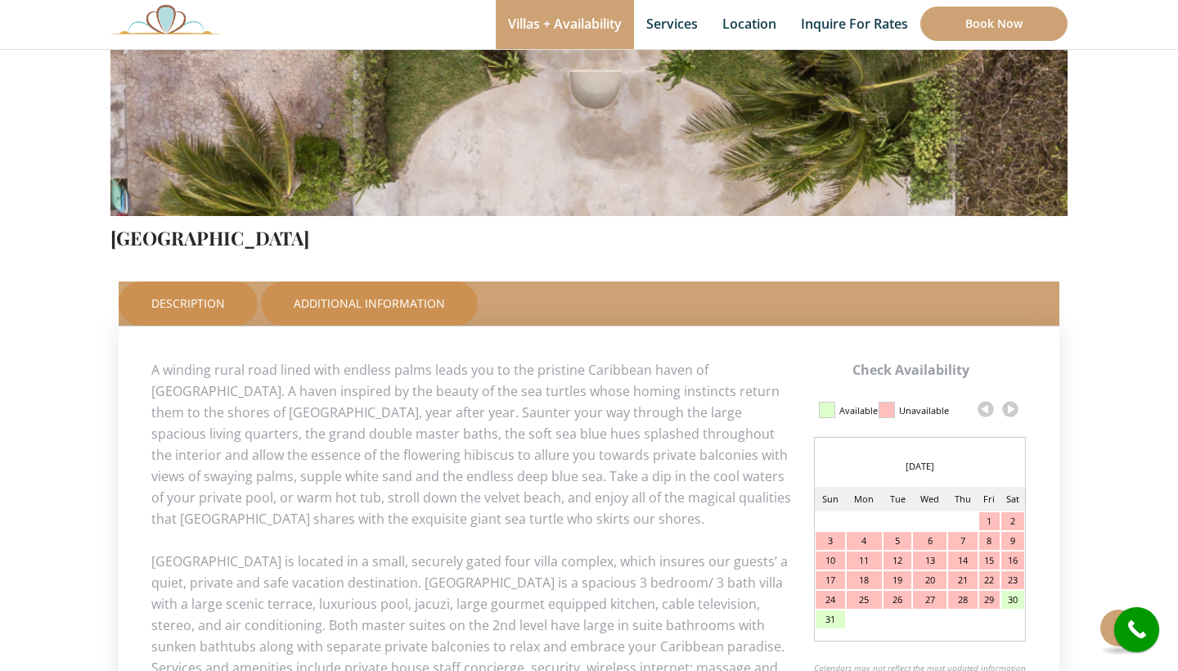
click at [371, 315] on link "Additional Information" at bounding box center [369, 303] width 217 height 44
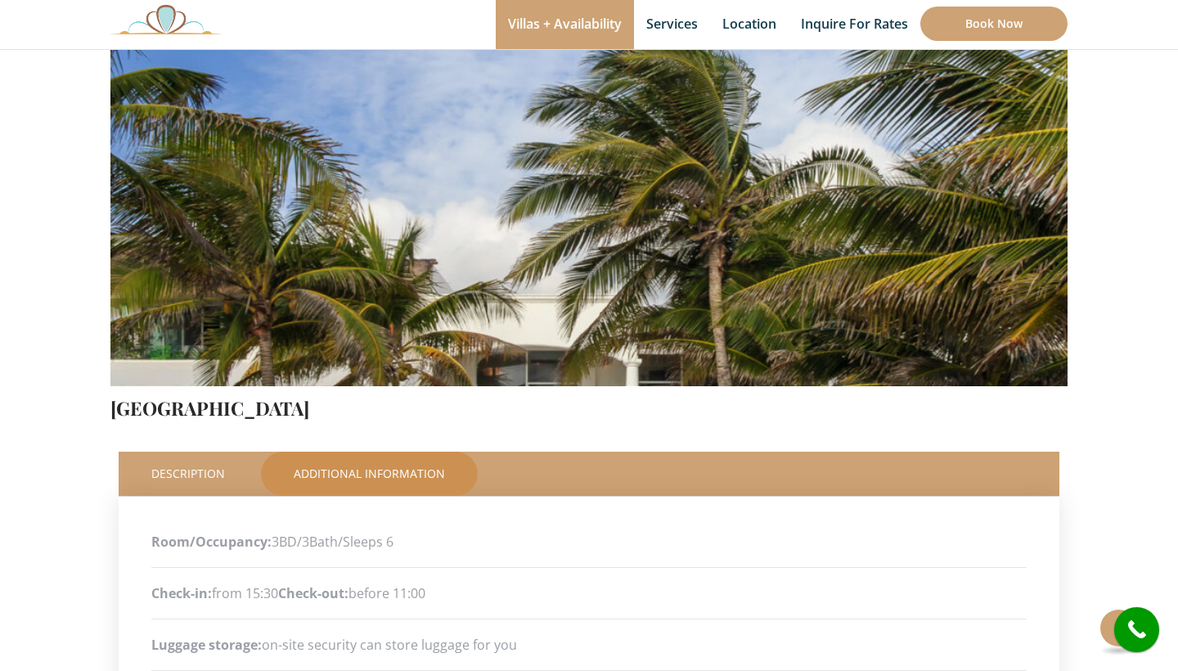
scroll to position [340, 0]
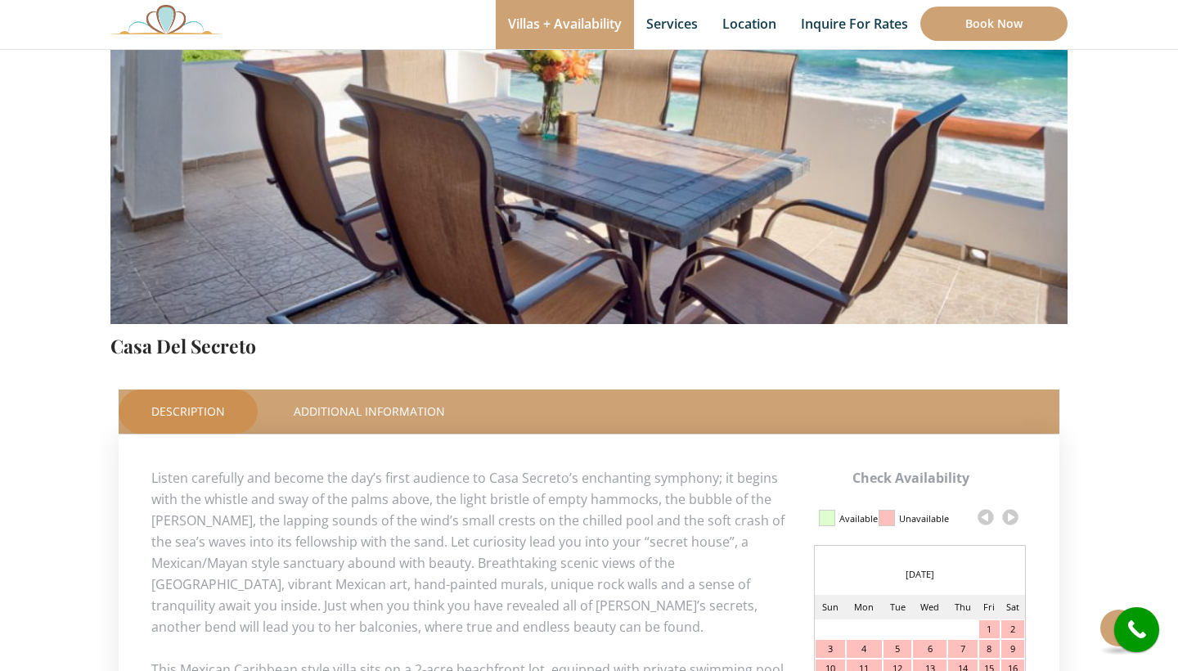
scroll to position [408, 0]
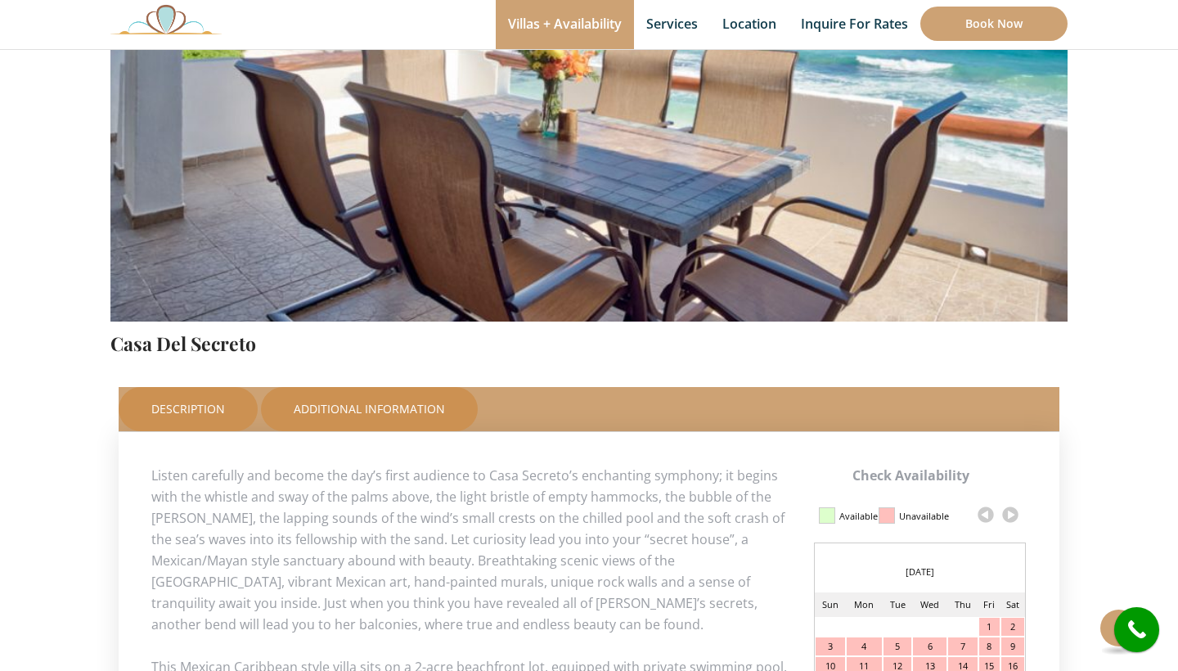
click at [402, 416] on link "Additional Information" at bounding box center [369, 409] width 217 height 44
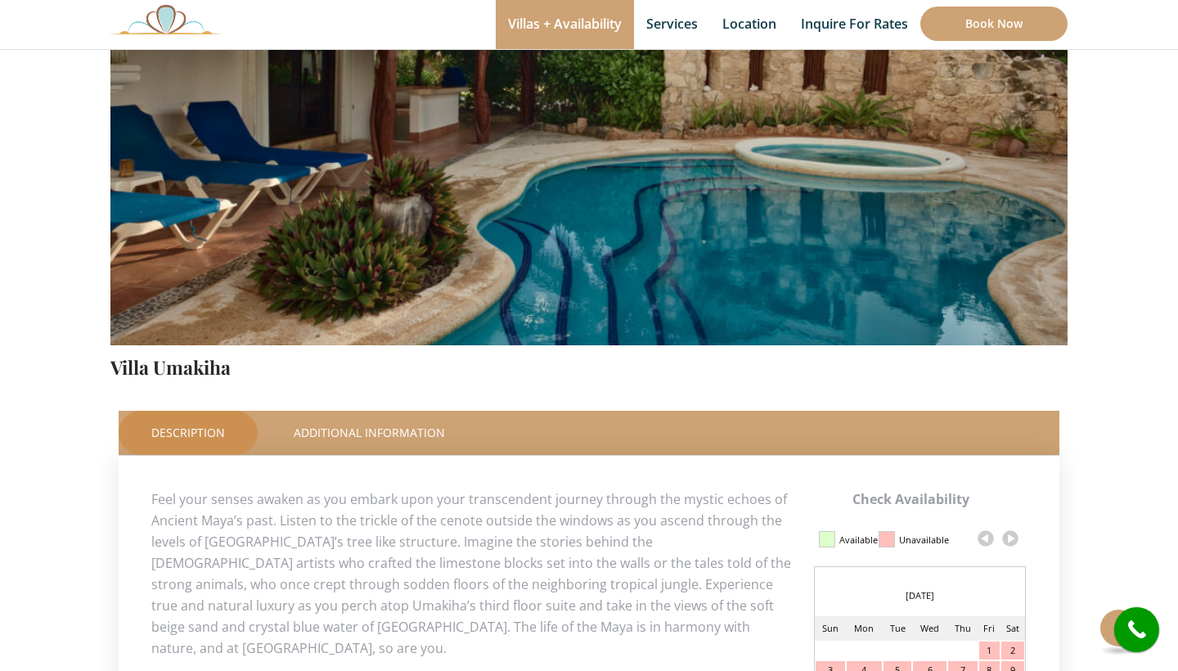
scroll to position [385, 0]
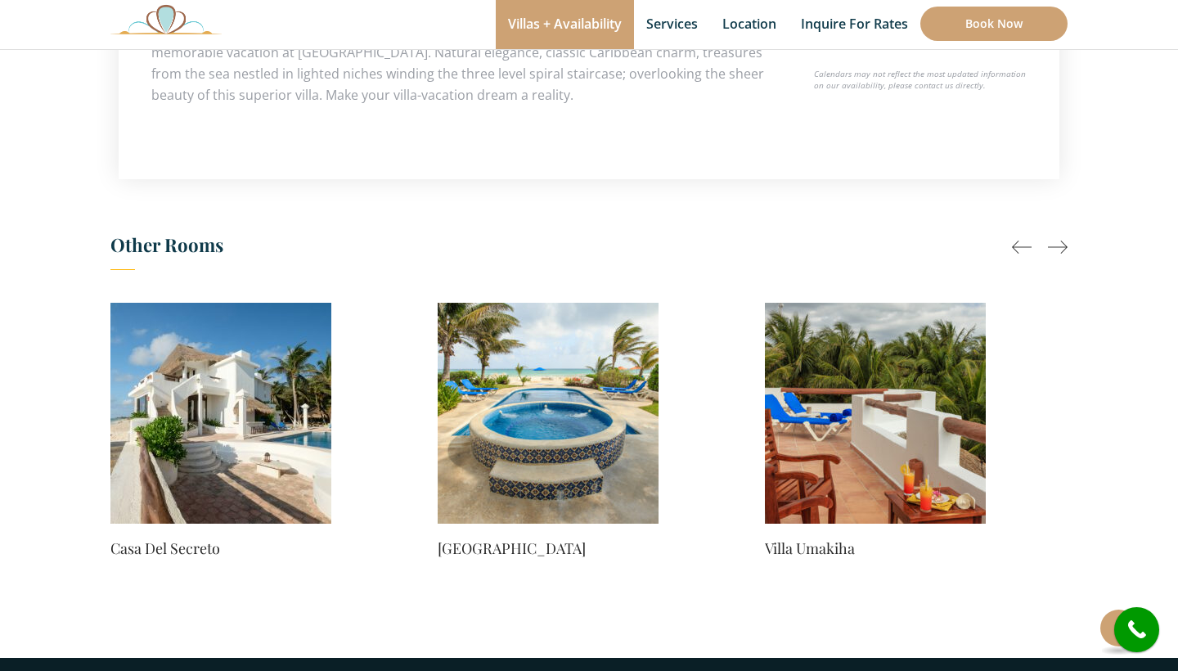
scroll to position [1108, 0]
click at [272, 483] on img at bounding box center [220, 413] width 221 height 221
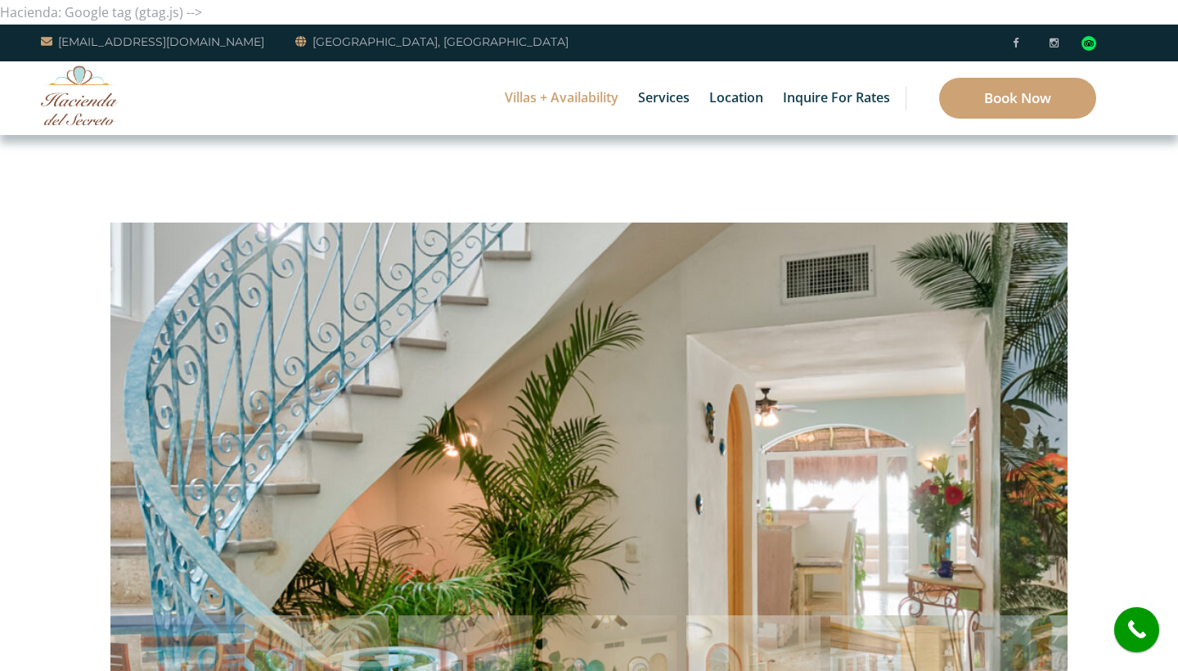
scroll to position [0, 0]
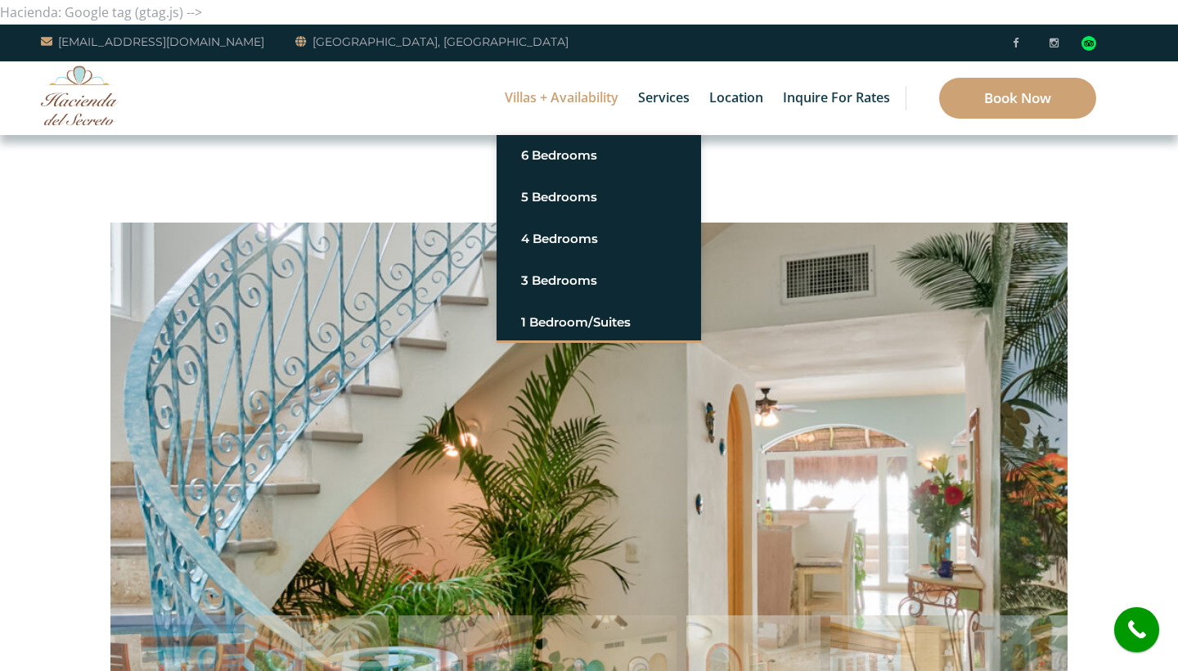
click at [577, 97] on link "Villas + Availability" at bounding box center [562, 98] width 130 height 74
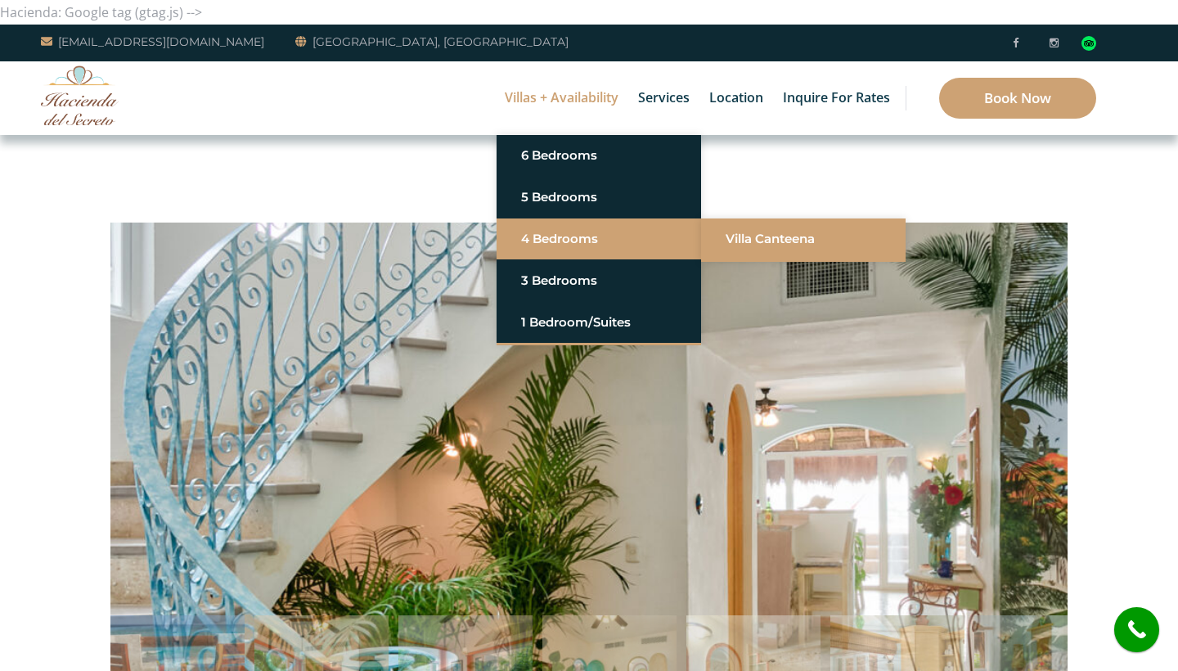
click at [726, 237] on link "Villa Canteena" at bounding box center [803, 238] width 155 height 29
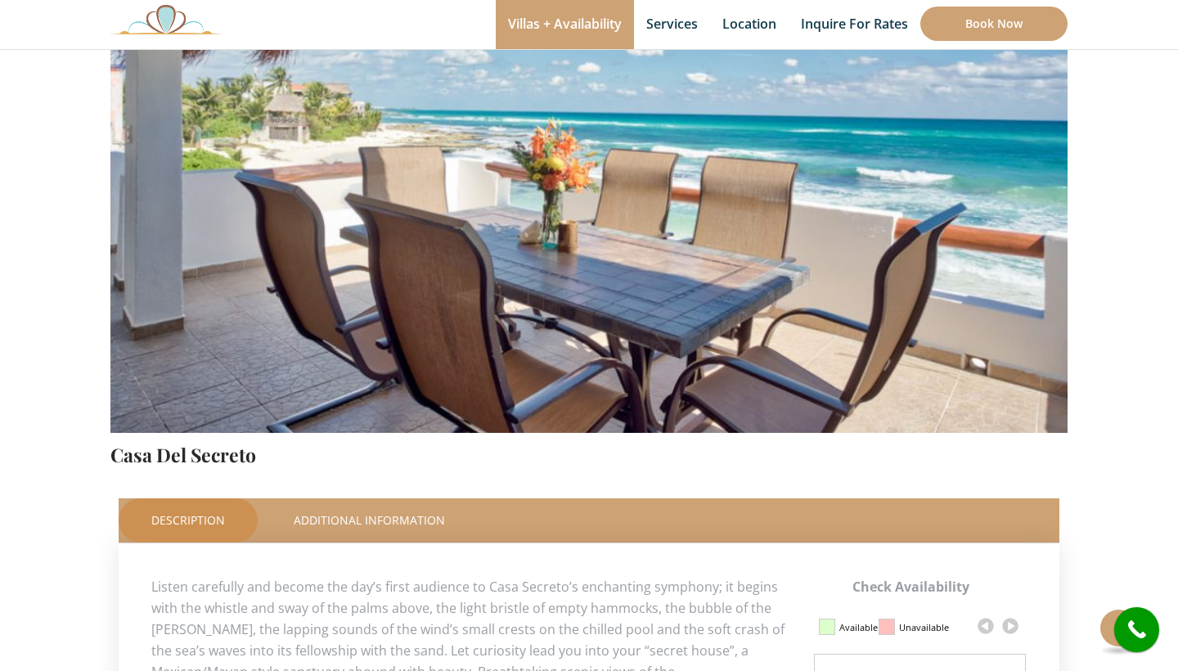
scroll to position [356, 0]
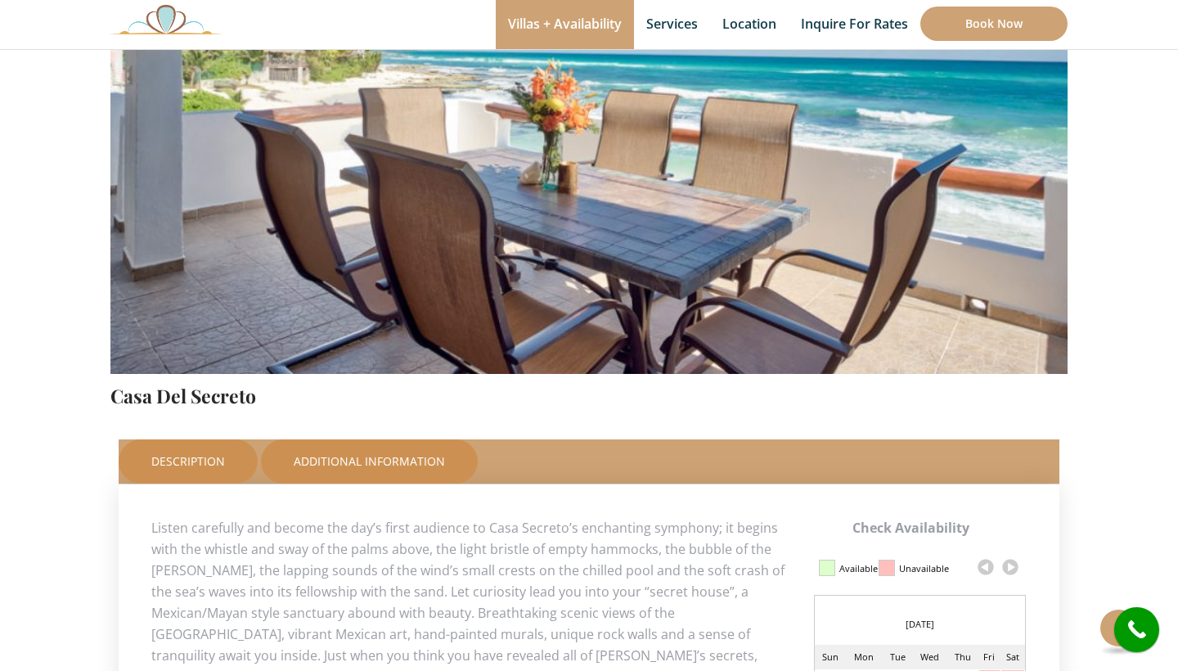
click at [352, 446] on link "Additional Information" at bounding box center [369, 461] width 217 height 44
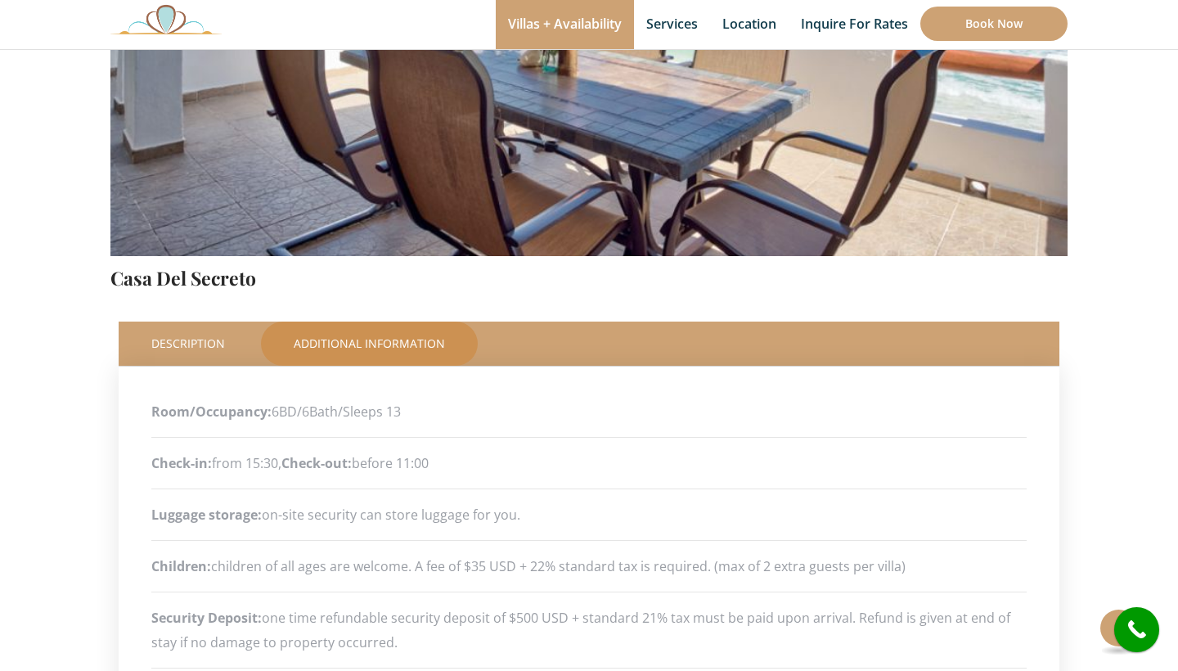
scroll to position [492, 0]
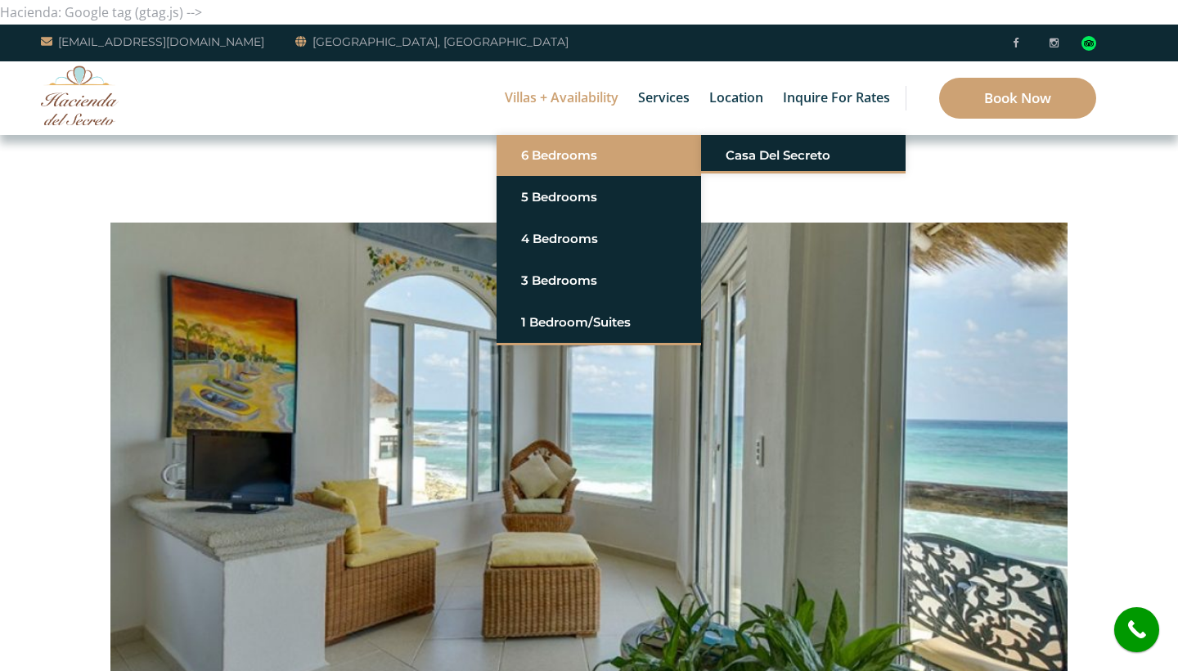
click at [594, 151] on link "6 Bedrooms" at bounding box center [598, 155] width 155 height 29
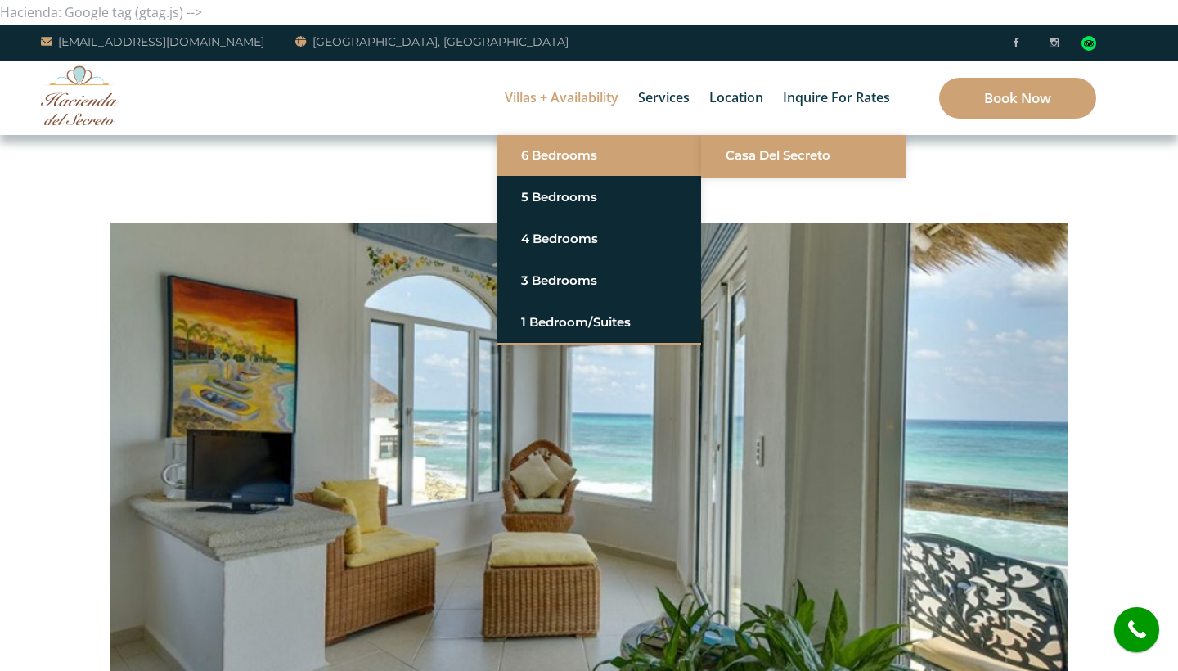
click at [750, 163] on link "Casa del Secreto" at bounding box center [803, 155] width 155 height 29
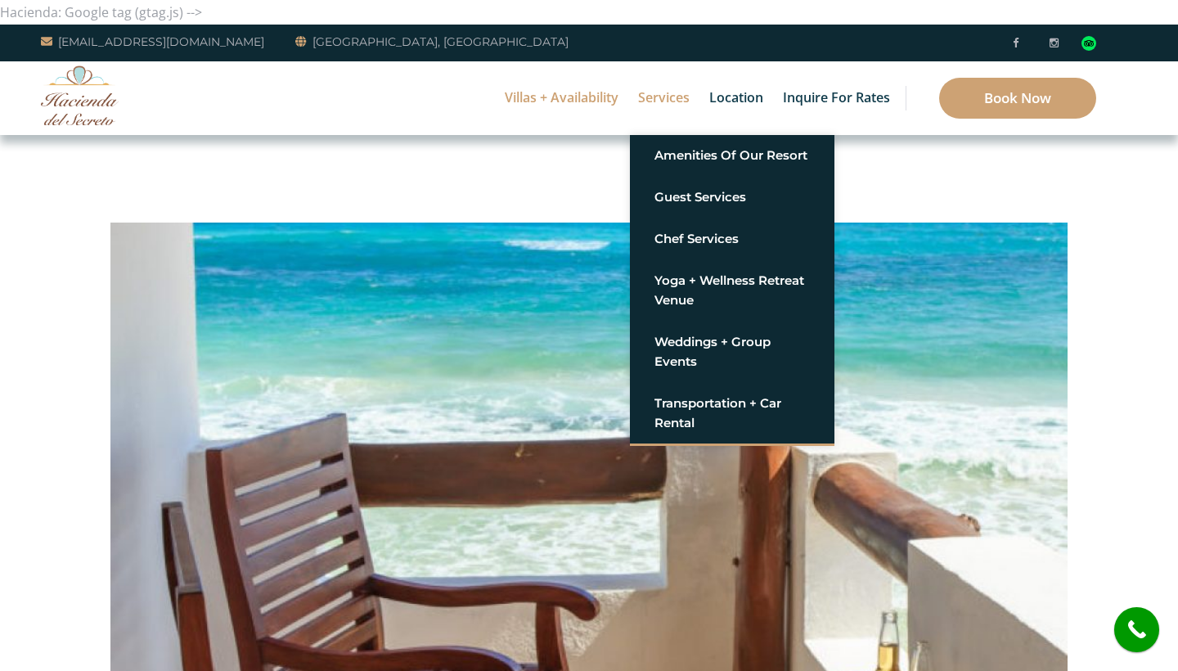
click at [655, 115] on link "Services" at bounding box center [664, 98] width 68 height 74
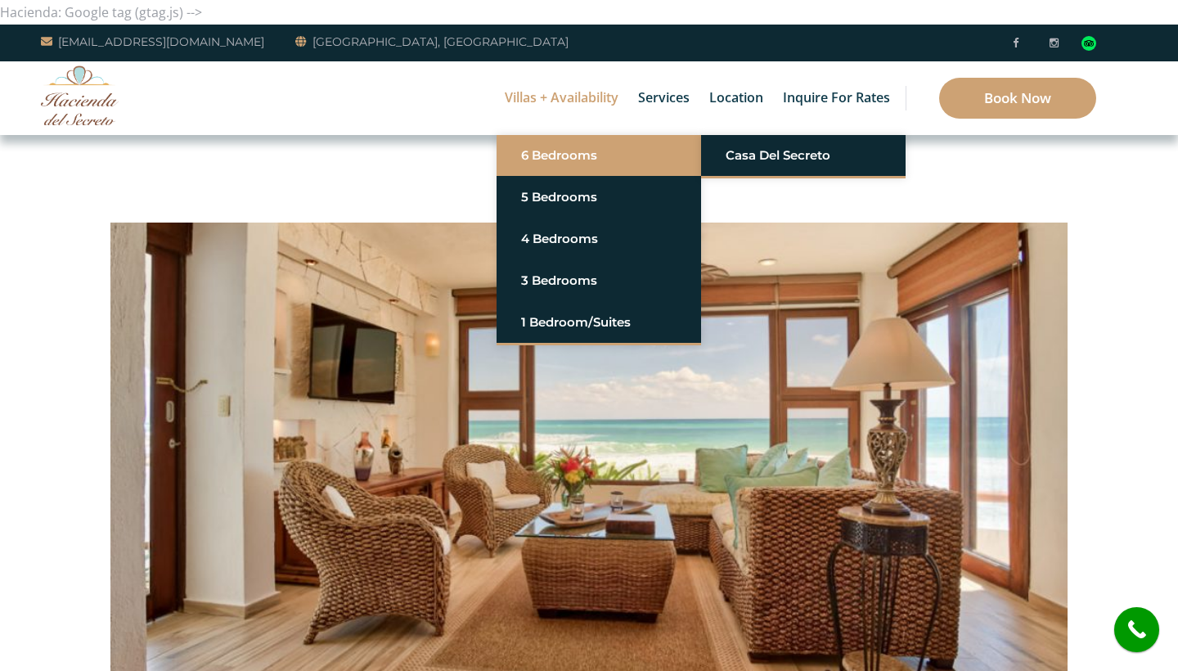
click at [586, 139] on li "6 Bedrooms Casa del Secreto" at bounding box center [599, 156] width 204 height 42
click at [587, 160] on link "6 Bedrooms" at bounding box center [598, 155] width 155 height 29
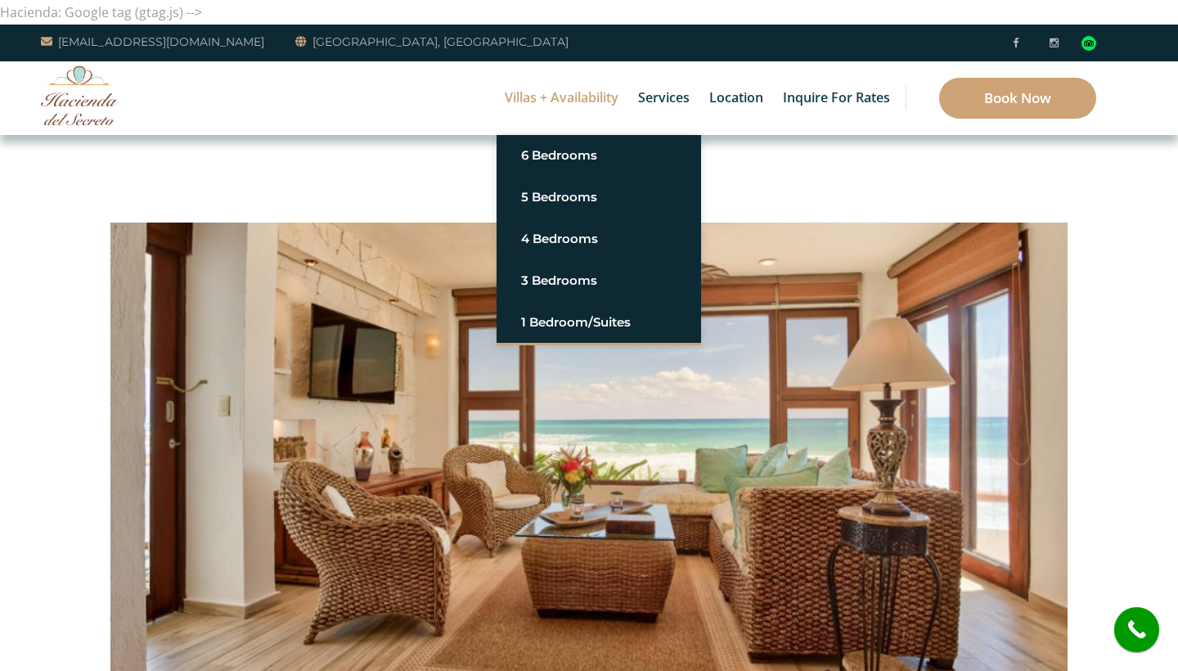
click at [604, 118] on link "Villas + Availability" at bounding box center [562, 98] width 130 height 74
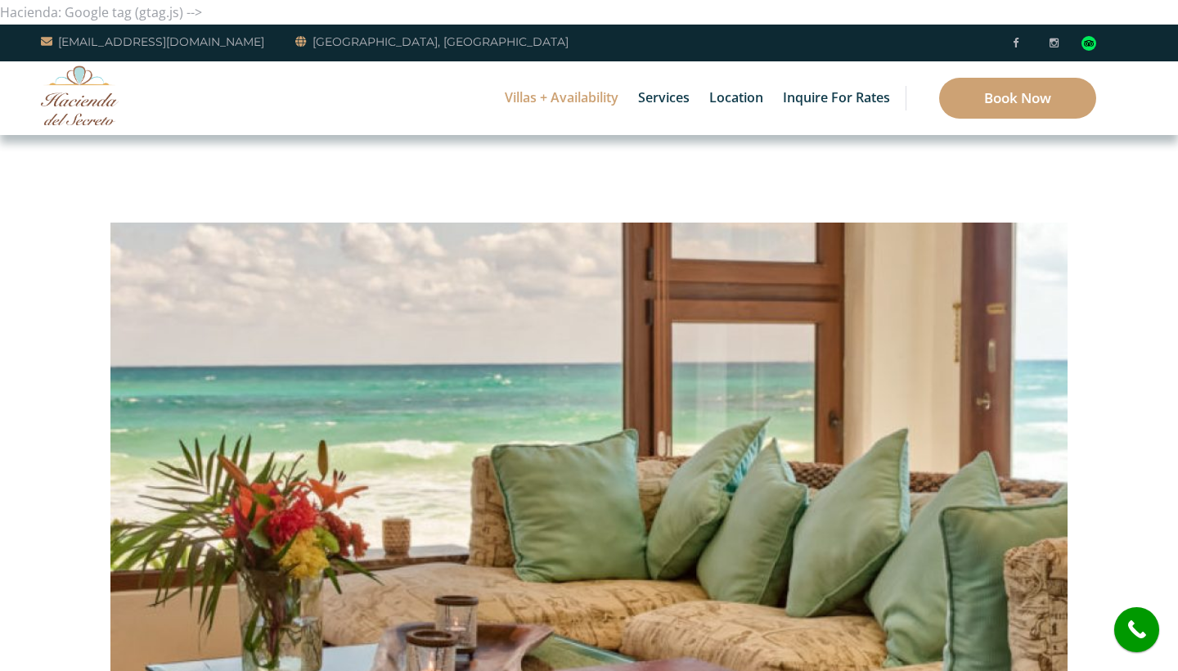
click at [92, 99] on img at bounding box center [80, 95] width 78 height 60
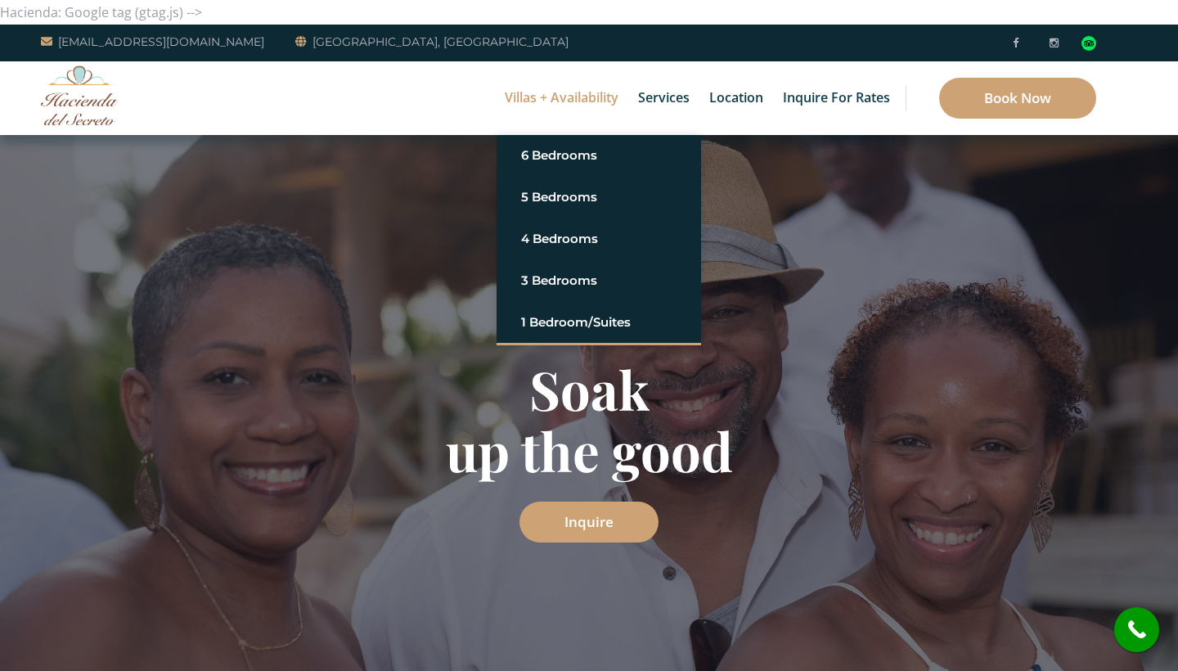
click at [554, 85] on link "Villas + Availability" at bounding box center [562, 98] width 130 height 74
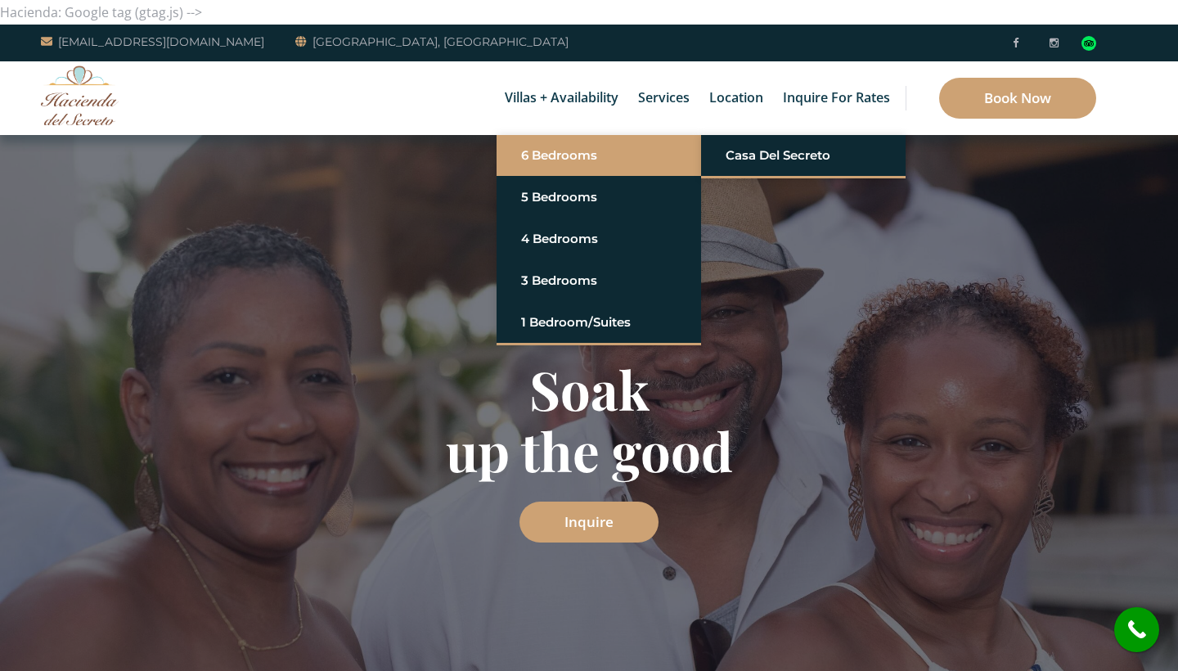
click at [557, 148] on link "6 Bedrooms" at bounding box center [598, 155] width 155 height 29
click at [717, 177] on ul "Casa del Secreto" at bounding box center [803, 156] width 204 height 43
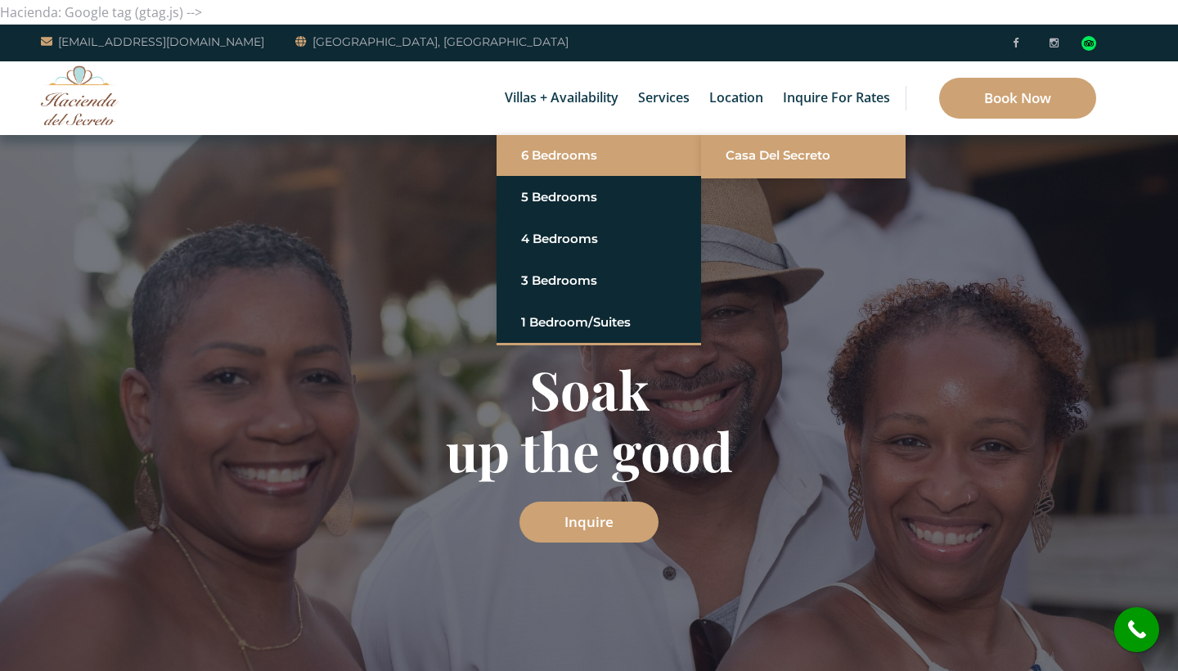
click at [717, 164] on li "Casa del Secreto" at bounding box center [803, 155] width 204 height 41
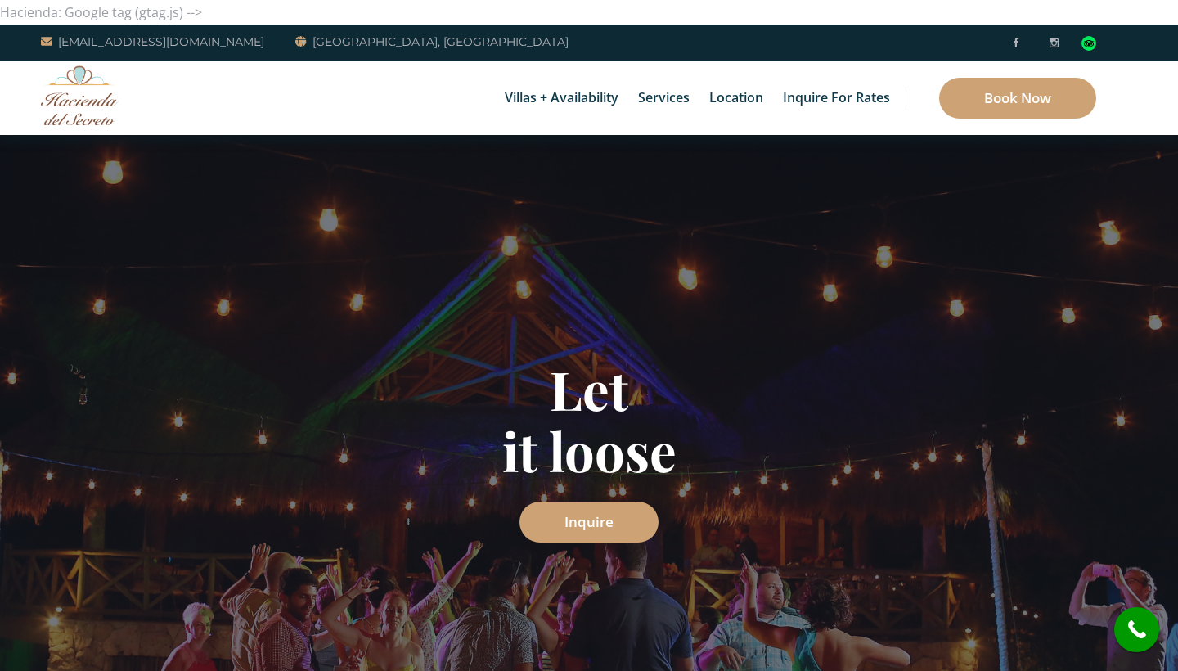
click at [71, 89] on img at bounding box center [80, 95] width 78 height 60
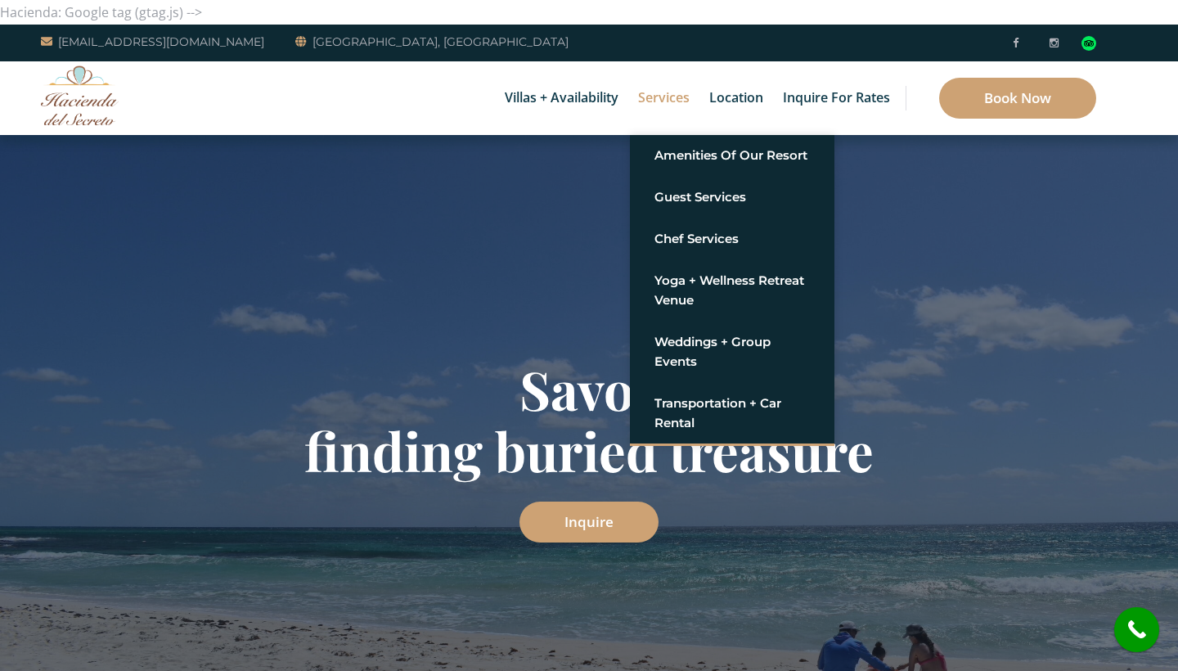
click at [637, 82] on link "Services" at bounding box center [664, 98] width 68 height 74
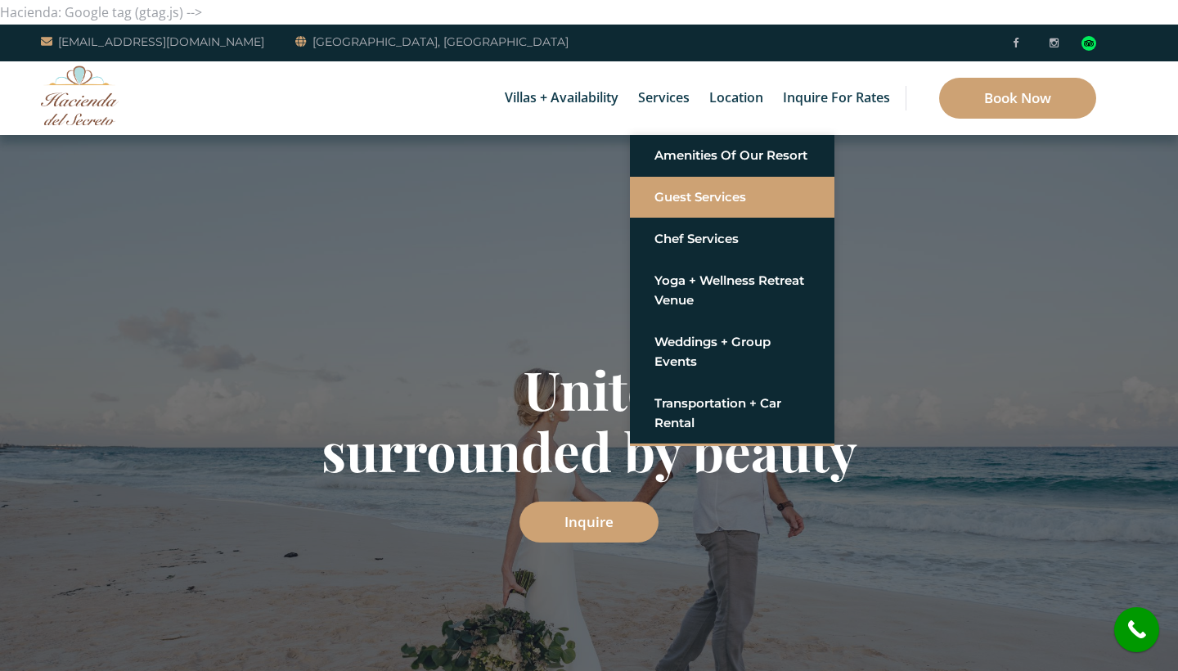
click at [693, 178] on li "Guest Services" at bounding box center [732, 198] width 204 height 42
click at [684, 200] on link "Guest Services" at bounding box center [731, 196] width 155 height 29
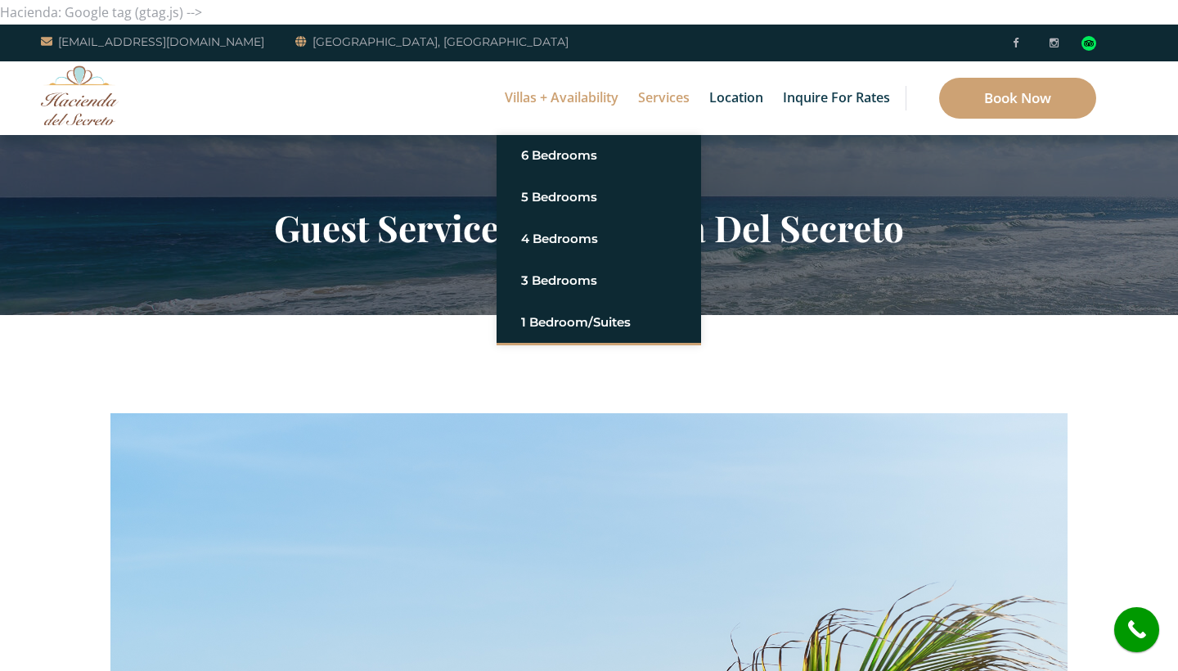
click at [543, 119] on link "Villas + Availability" at bounding box center [562, 98] width 130 height 74
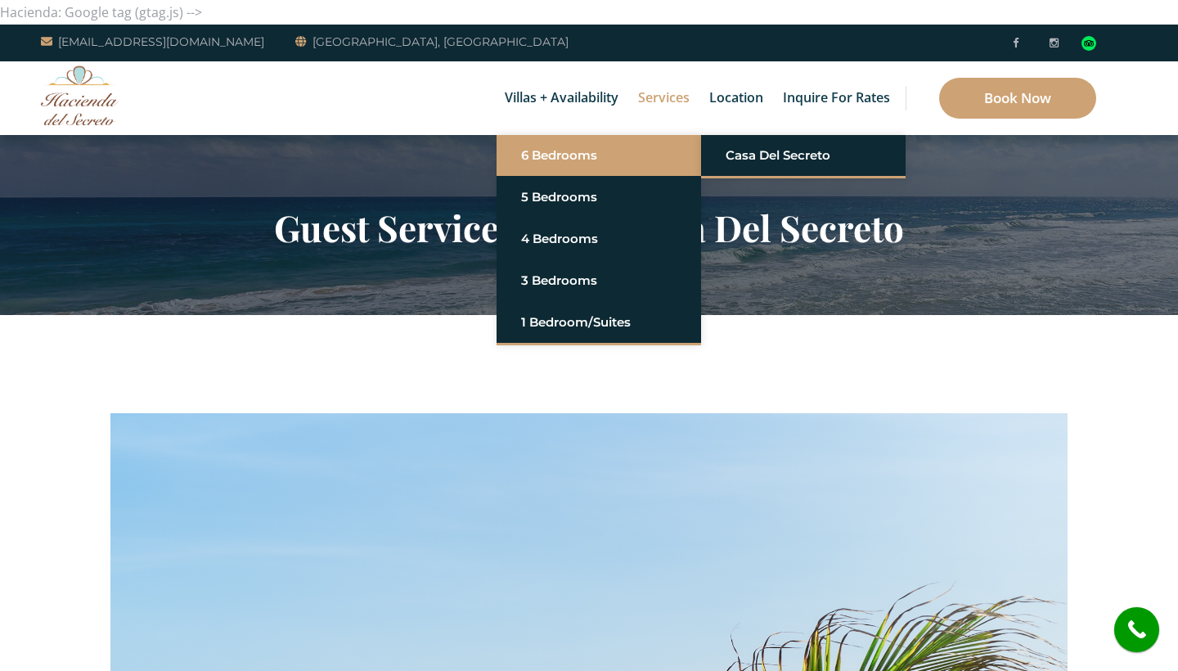
click at [551, 153] on link "6 Bedrooms" at bounding box center [598, 155] width 155 height 29
